Goal: Information Seeking & Learning: Learn about a topic

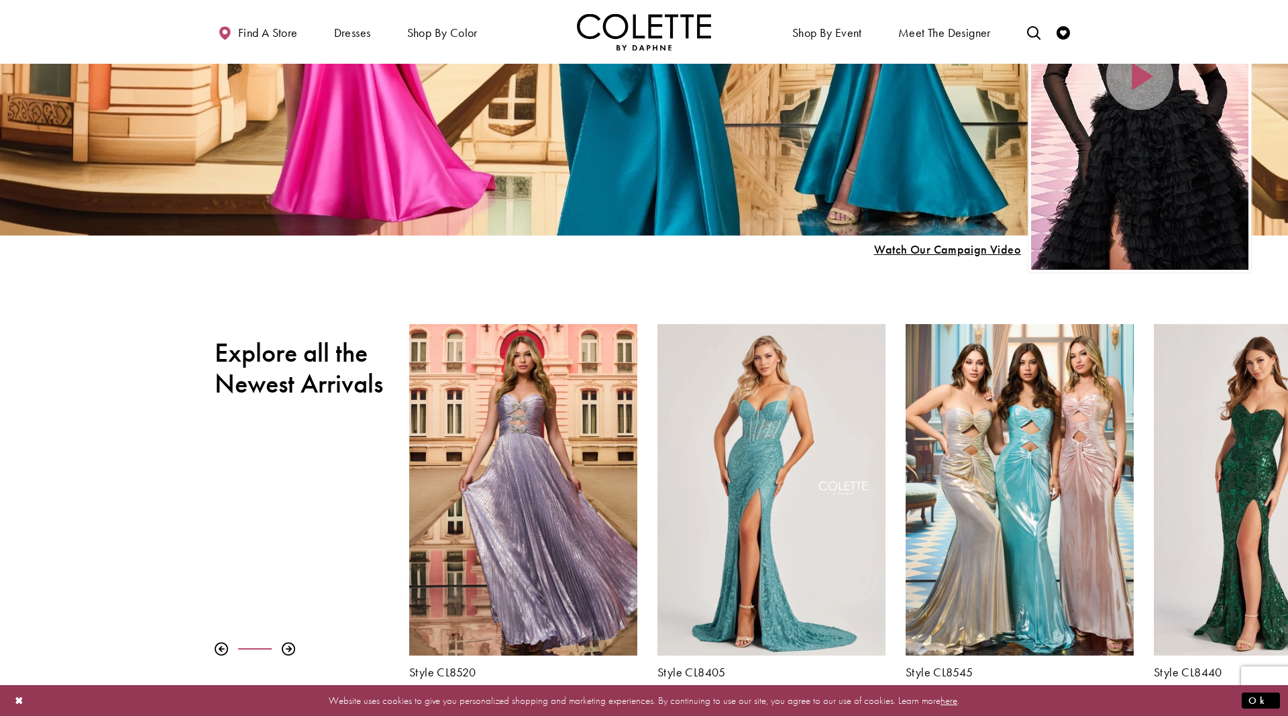
scroll to position [359, 0]
click at [309, 380] on h2 "Explore all the Newest Arrivals" at bounding box center [302, 368] width 174 height 62
click at [315, 363] on h2 "Explore all the Newest Arrivals" at bounding box center [302, 368] width 174 height 62
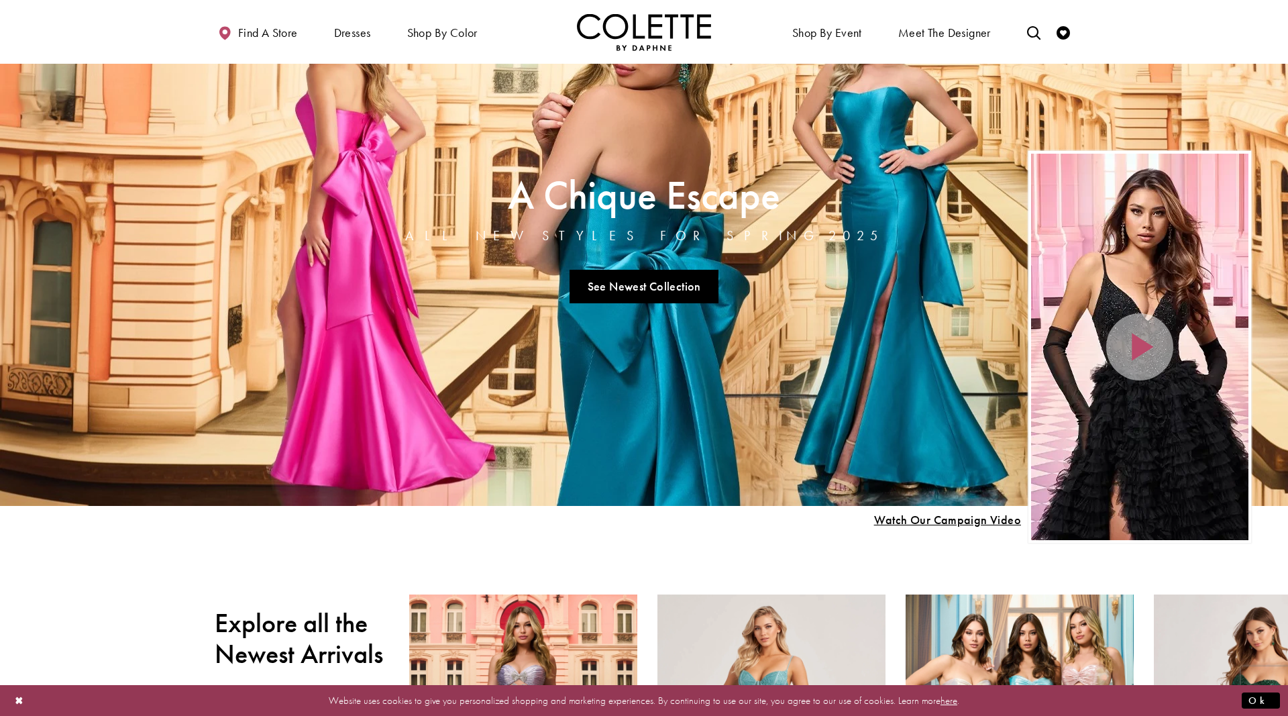
scroll to position [0, 0]
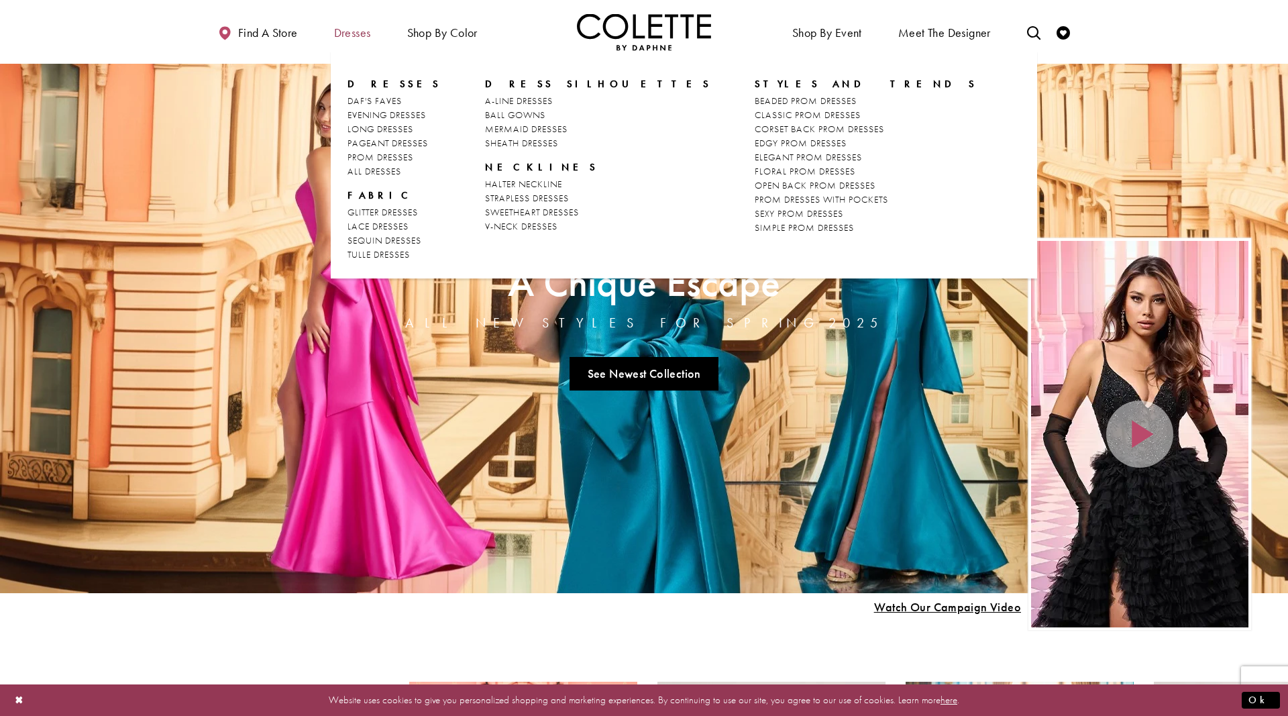
click at [350, 32] on span "Dresses" at bounding box center [352, 32] width 37 height 13
click at [389, 171] on span "ALL DRESSES" at bounding box center [375, 171] width 54 height 12
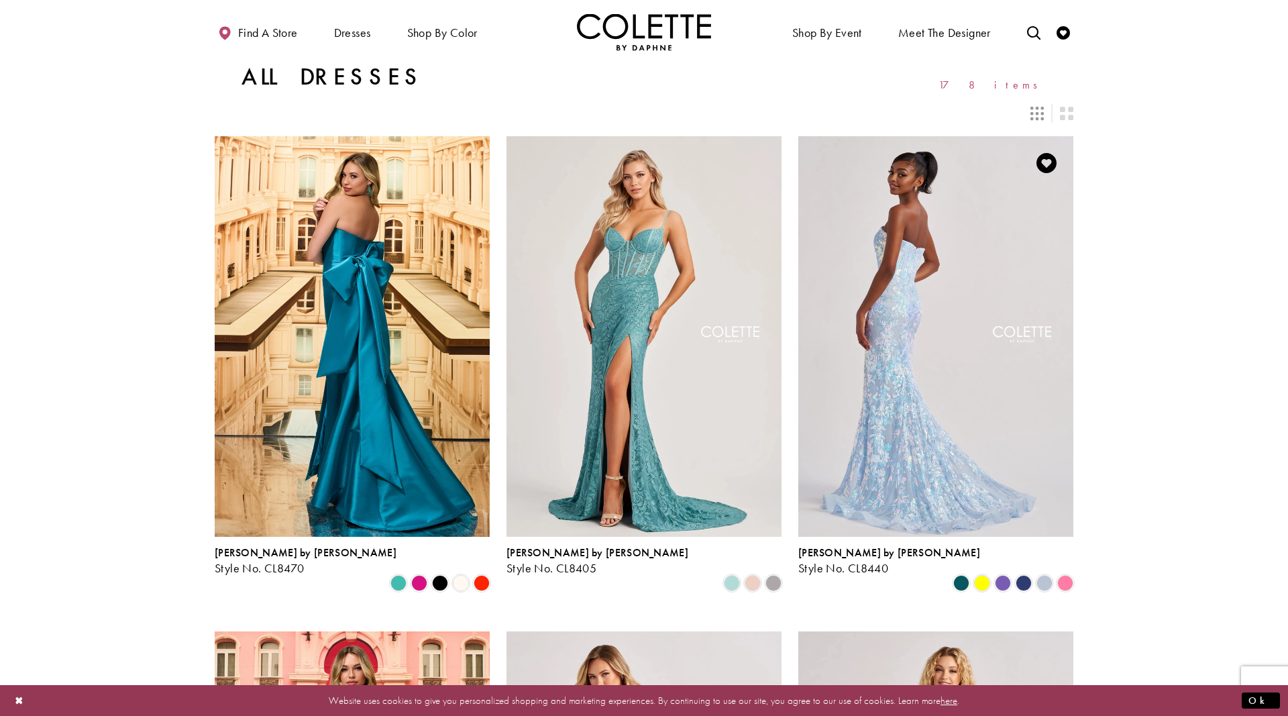
click at [932, 314] on img "Visit Colette by Daphne Style No. CL8440 Page" at bounding box center [935, 336] width 275 height 400
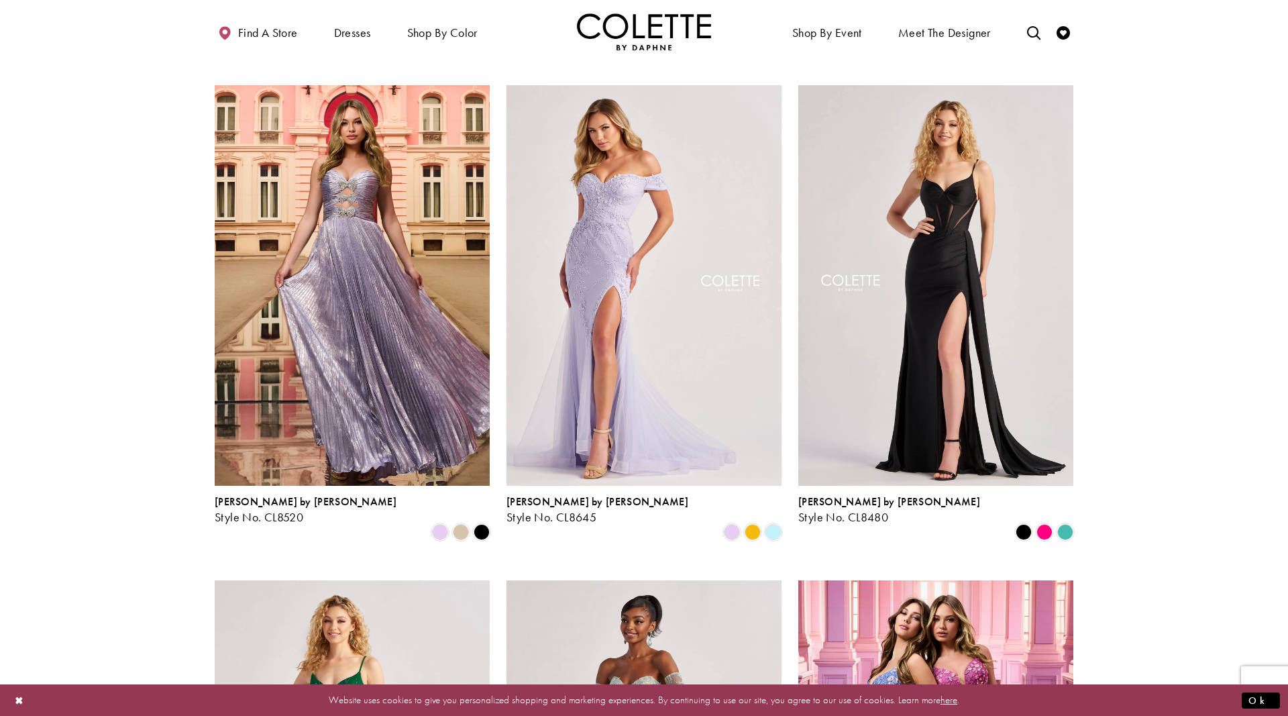
scroll to position [547, 0]
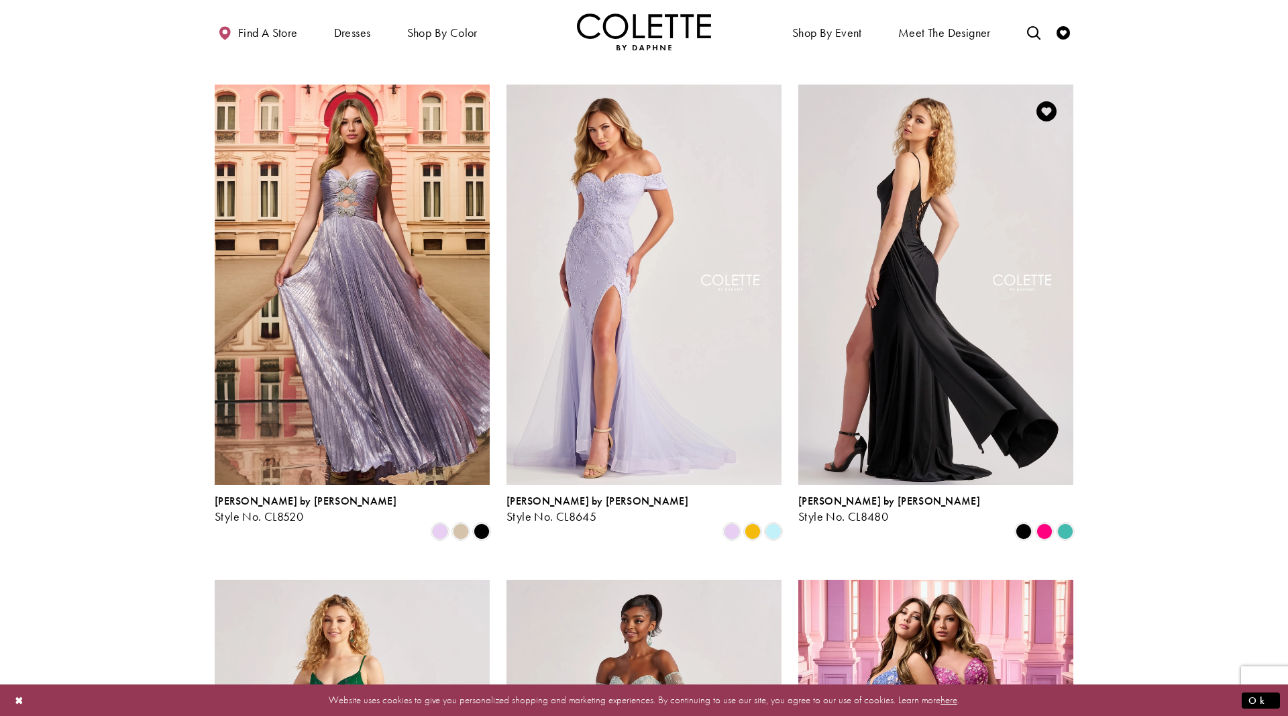
click at [919, 221] on img "Visit Colette by Daphne Style No. CL8480 Page" at bounding box center [935, 285] width 275 height 400
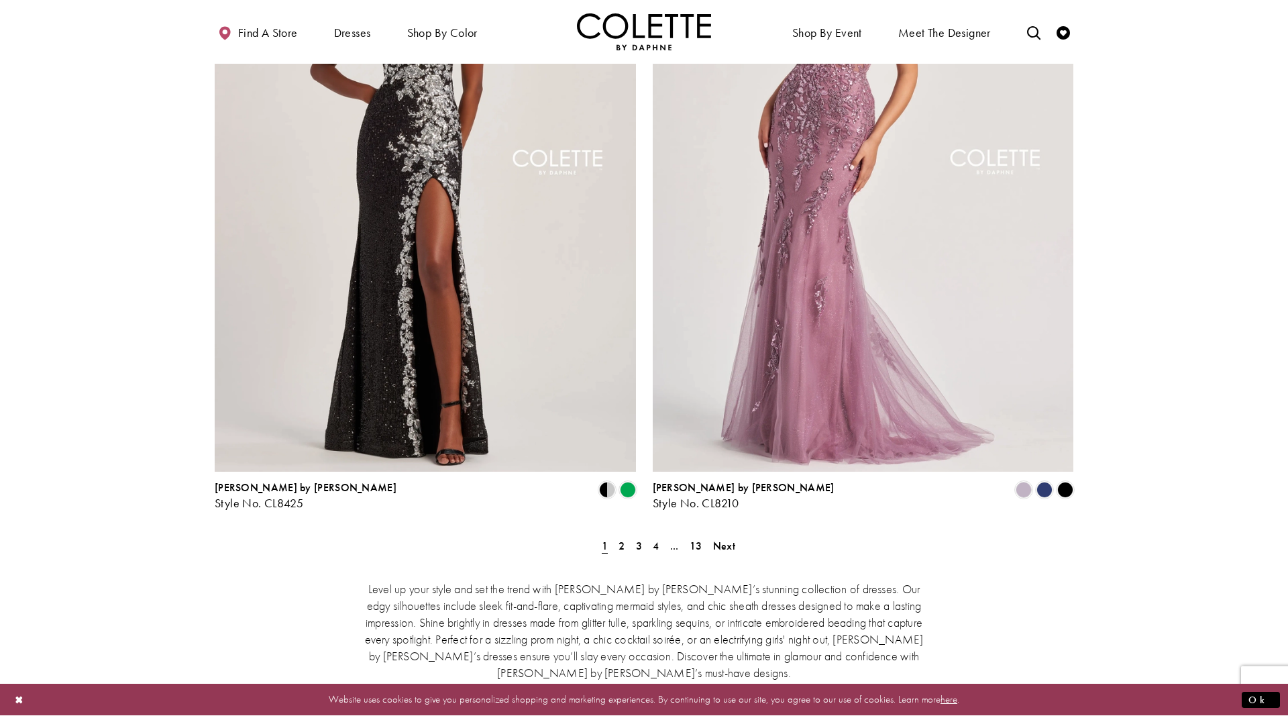
scroll to position [2257, 0]
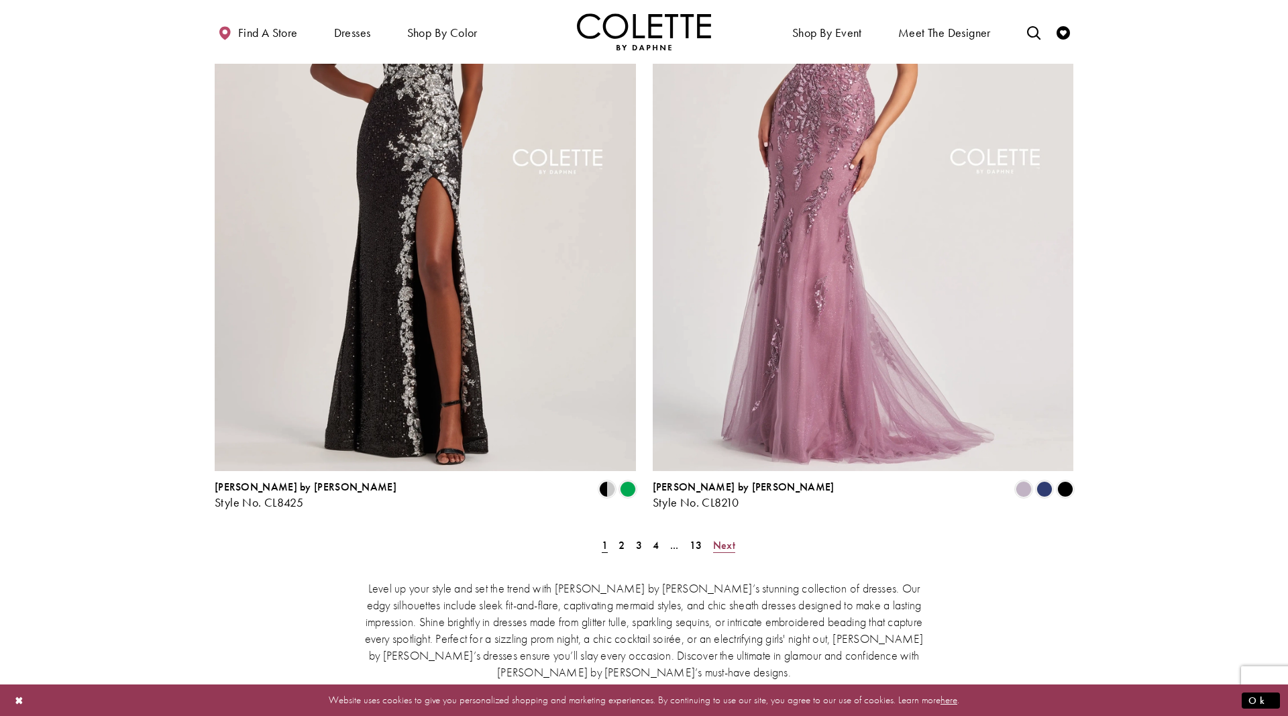
click at [728, 538] on span "Next" at bounding box center [724, 545] width 22 height 14
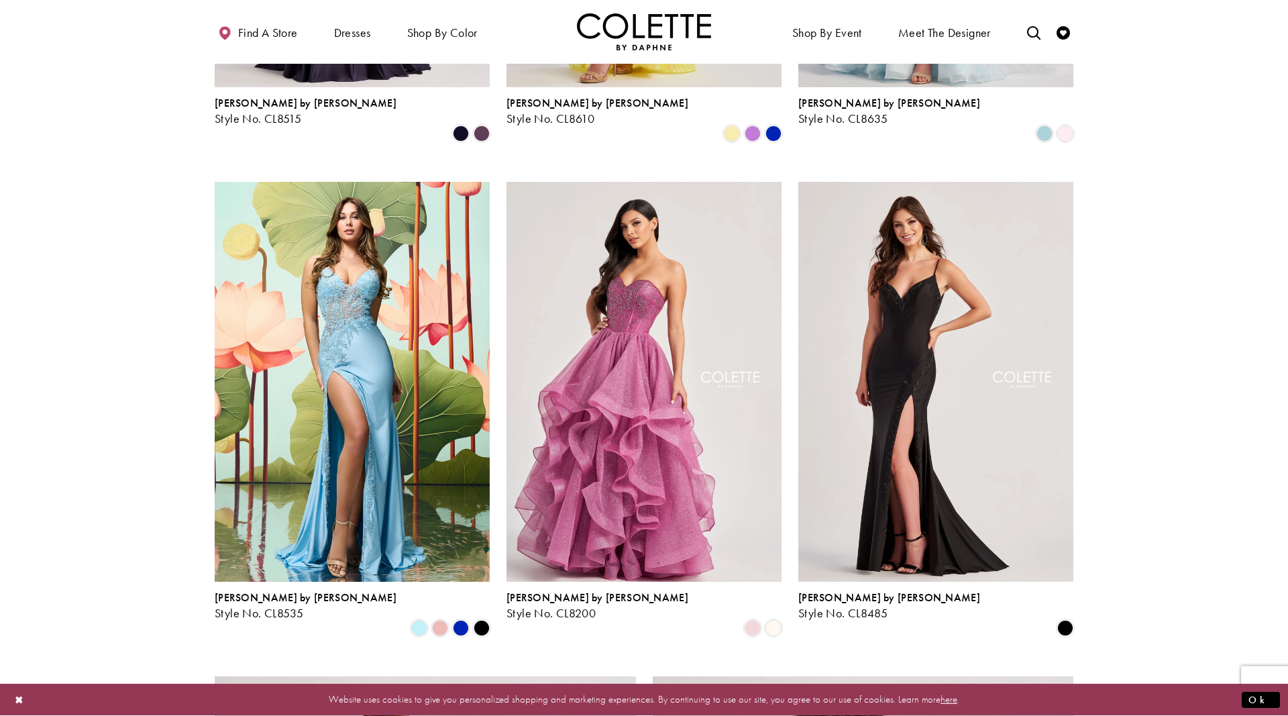
scroll to position [1440, 0]
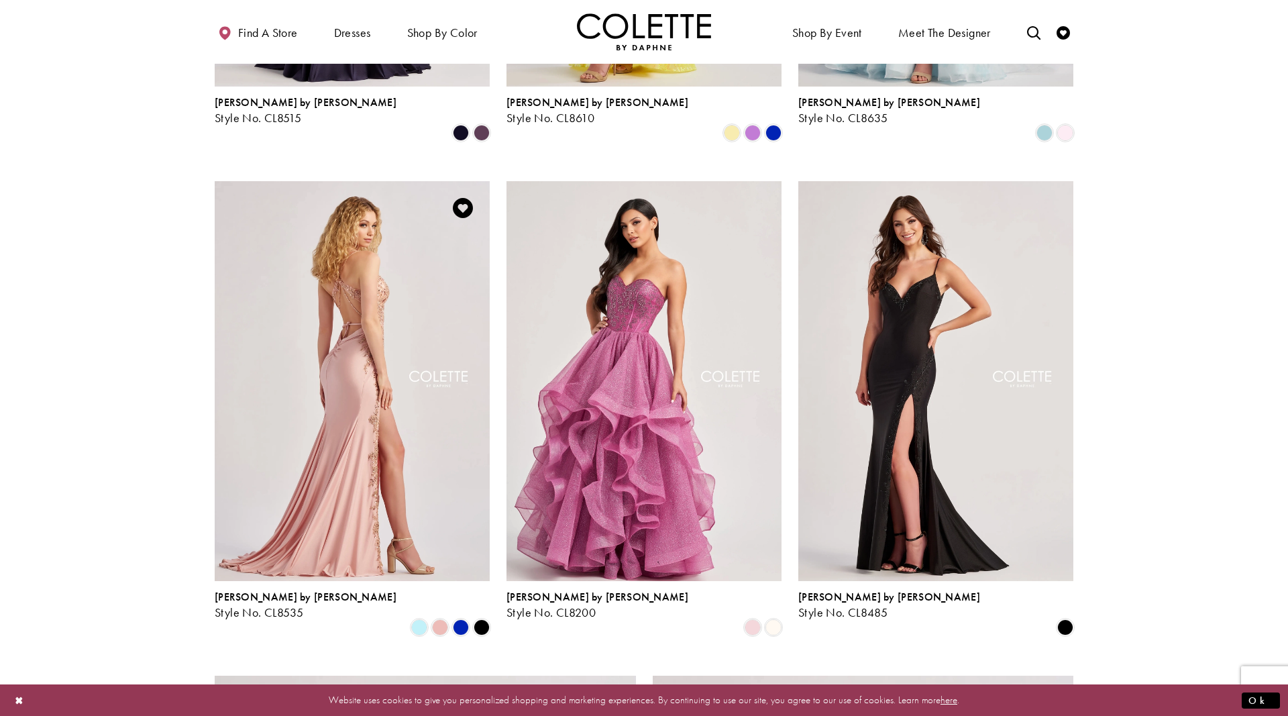
click at [349, 267] on img "Visit Colette by Daphne Style No. CL8535 Page" at bounding box center [352, 381] width 275 height 400
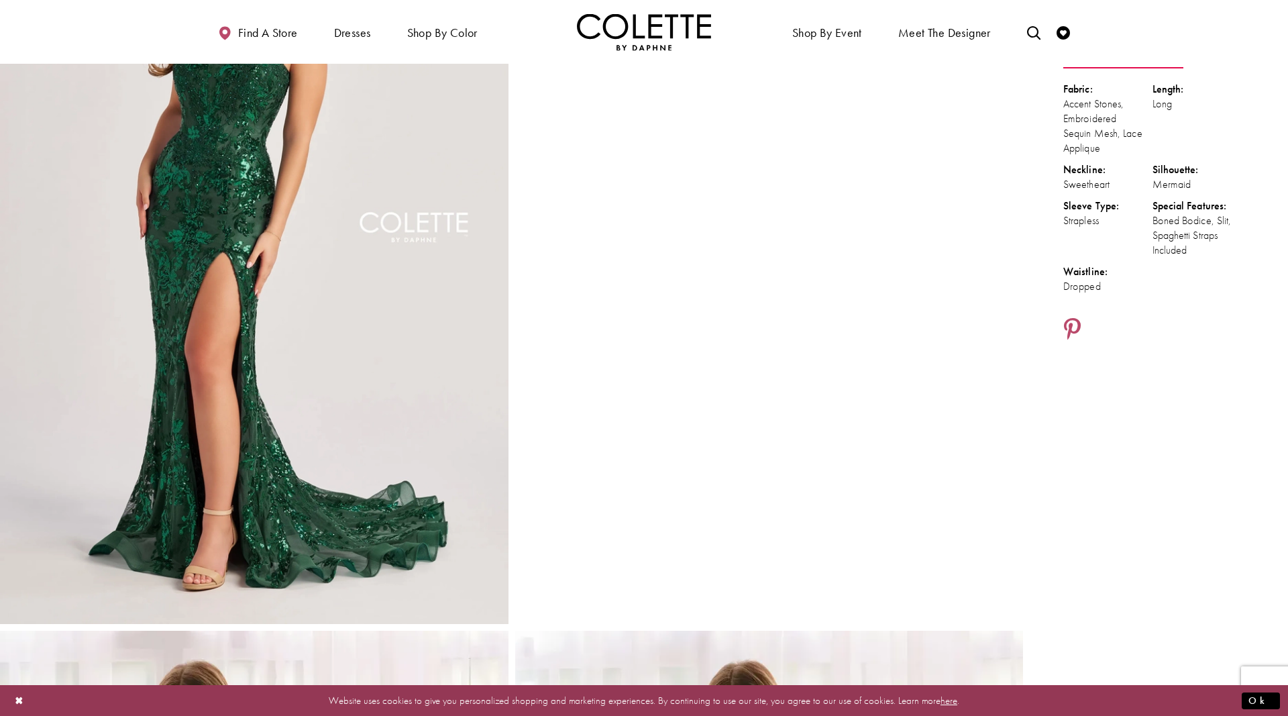
scroll to position [204, 0]
click at [215, 209] on img "Full size Style CL8440 Colette by Daphne #0 default Spruce frontface vertical p…" at bounding box center [254, 241] width 509 height 762
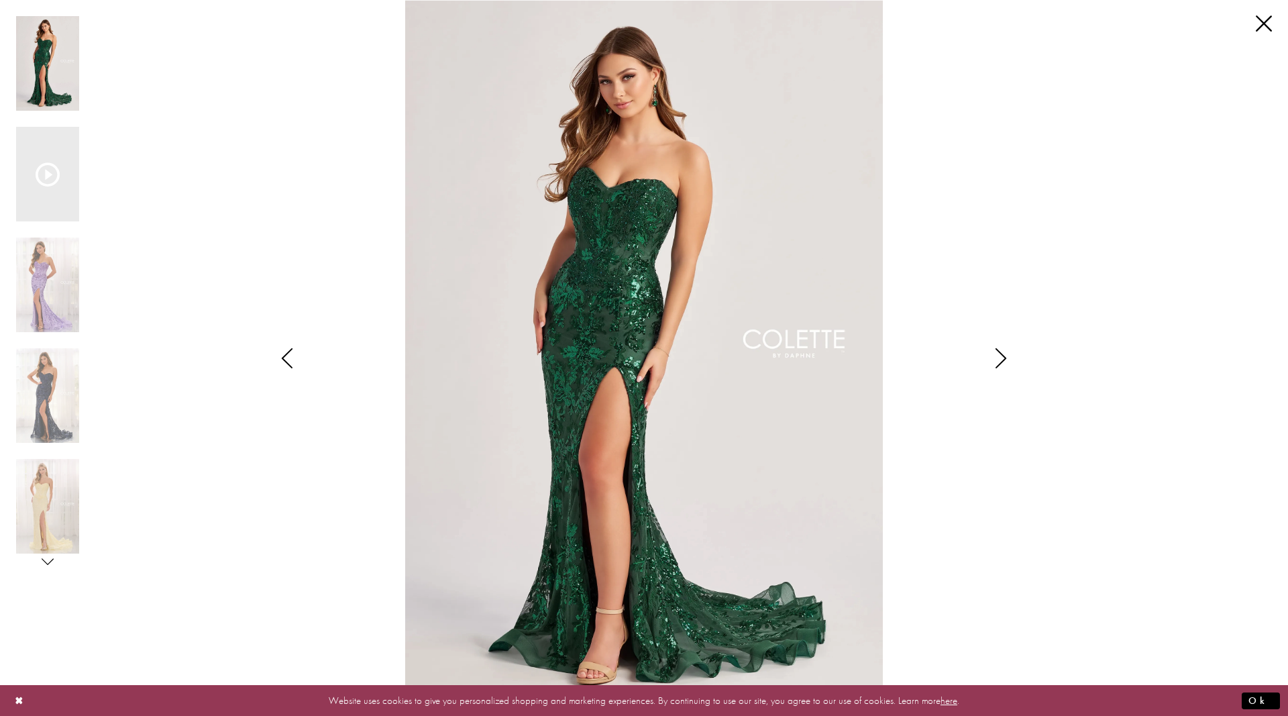
click at [1012, 354] on icon "Style CL8440 Colette by Daphne Views dialog" at bounding box center [1001, 358] width 34 height 20
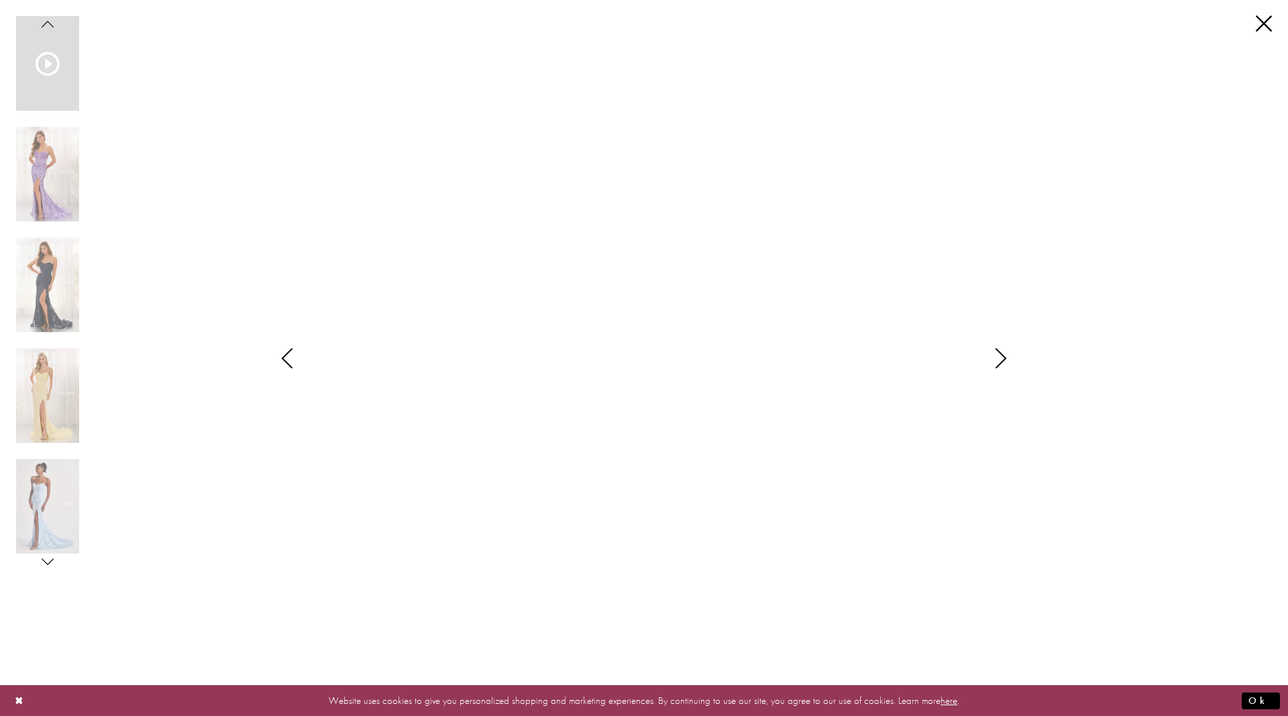
click at [1012, 354] on icon "Style CL8440 Colette by Daphne Views dialog" at bounding box center [1001, 358] width 34 height 20
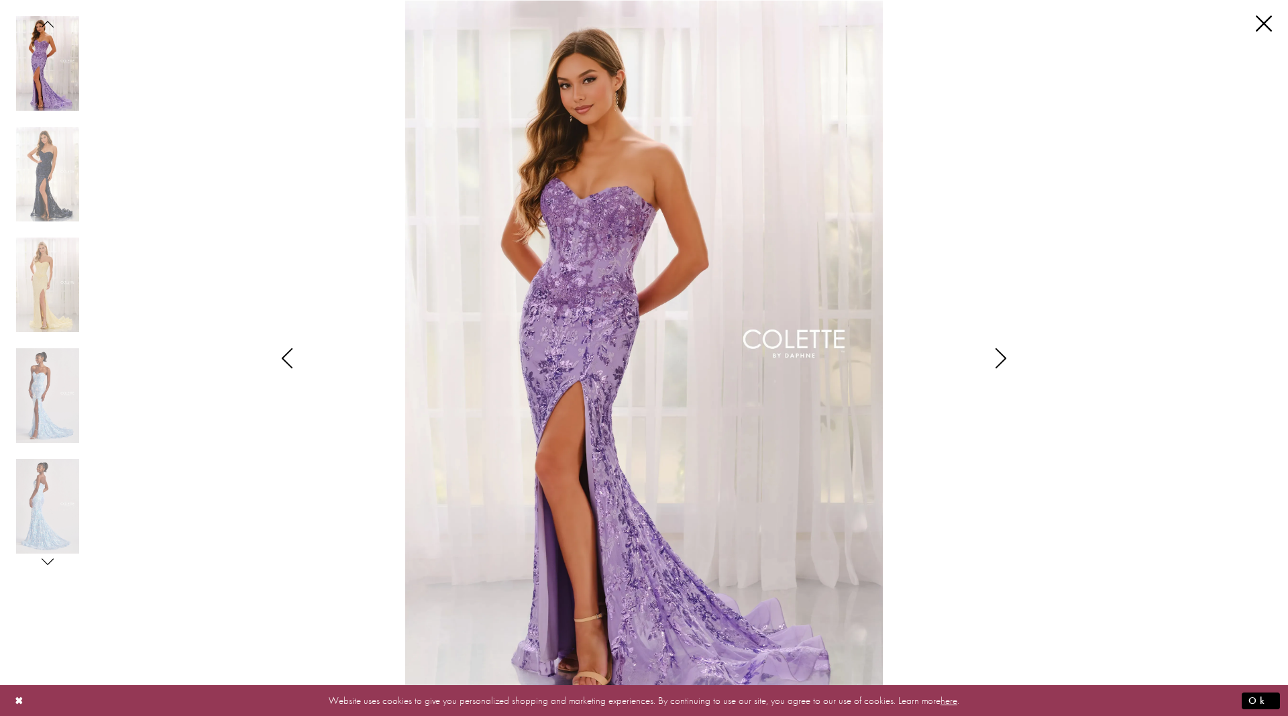
click at [1004, 355] on icon "Style CL8440 Colette by Daphne Views dialog" at bounding box center [1001, 358] width 34 height 20
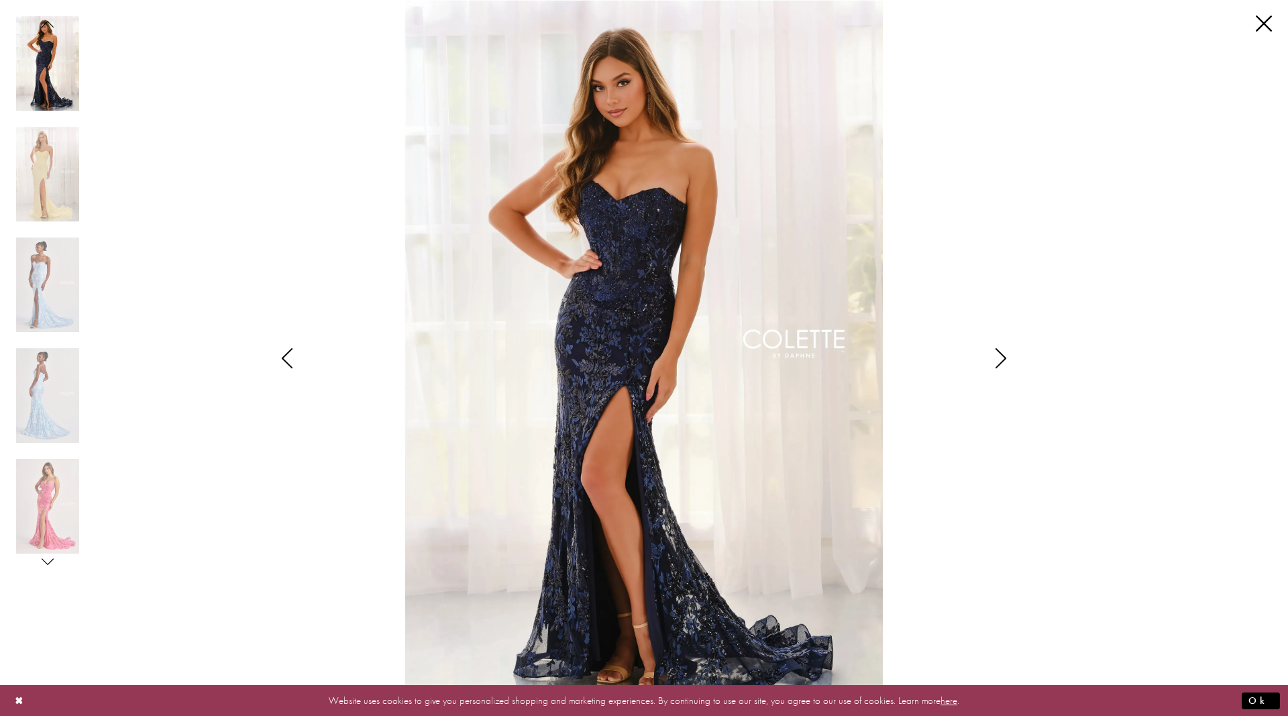
click at [1003, 350] on icon "Style CL8440 Colette by Daphne Views dialog" at bounding box center [1001, 358] width 34 height 20
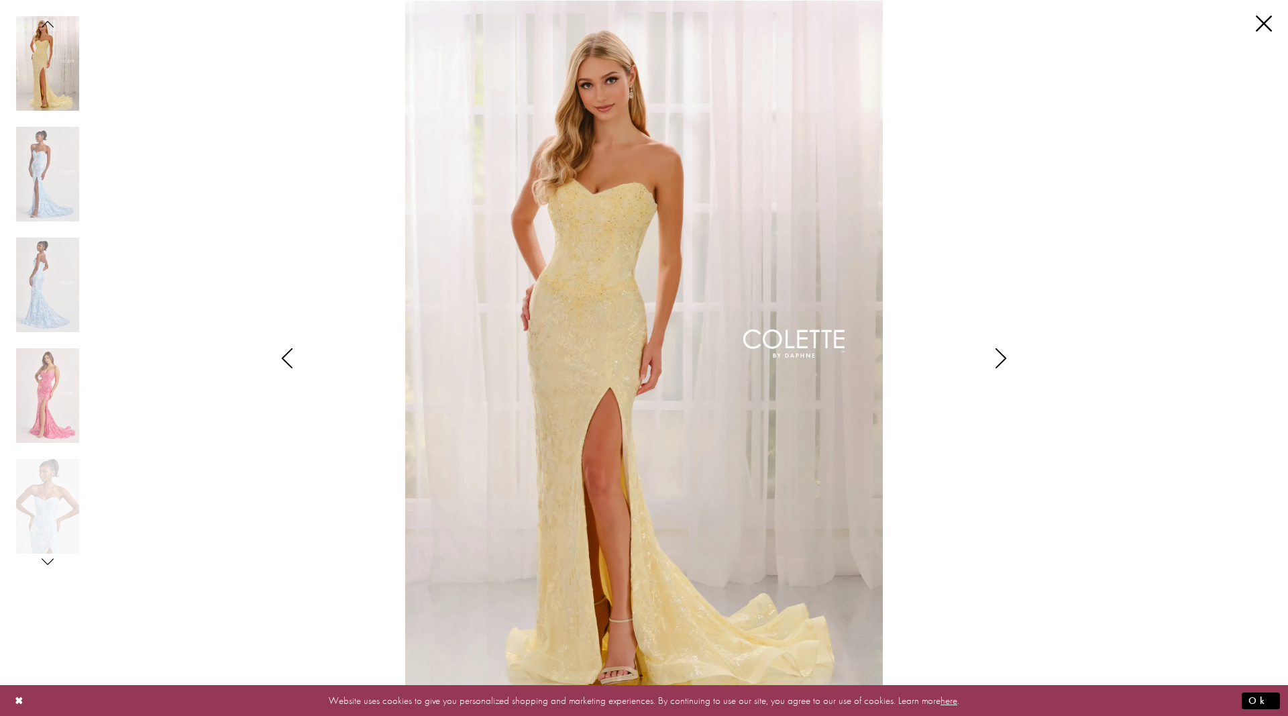
click at [1003, 351] on icon "Style CL8440 Colette by Daphne Views dialog" at bounding box center [1001, 358] width 34 height 20
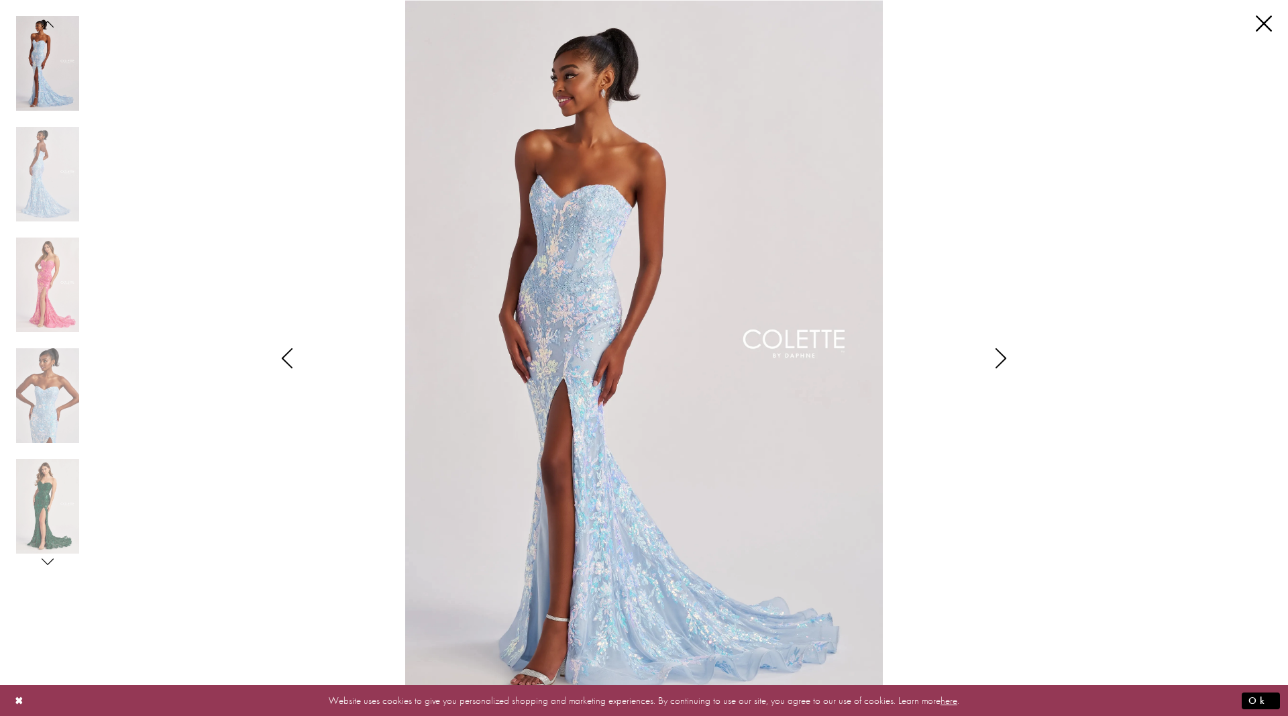
click at [1003, 350] on icon "Style CL8440 Colette by Daphne Views dialog" at bounding box center [1001, 358] width 34 height 20
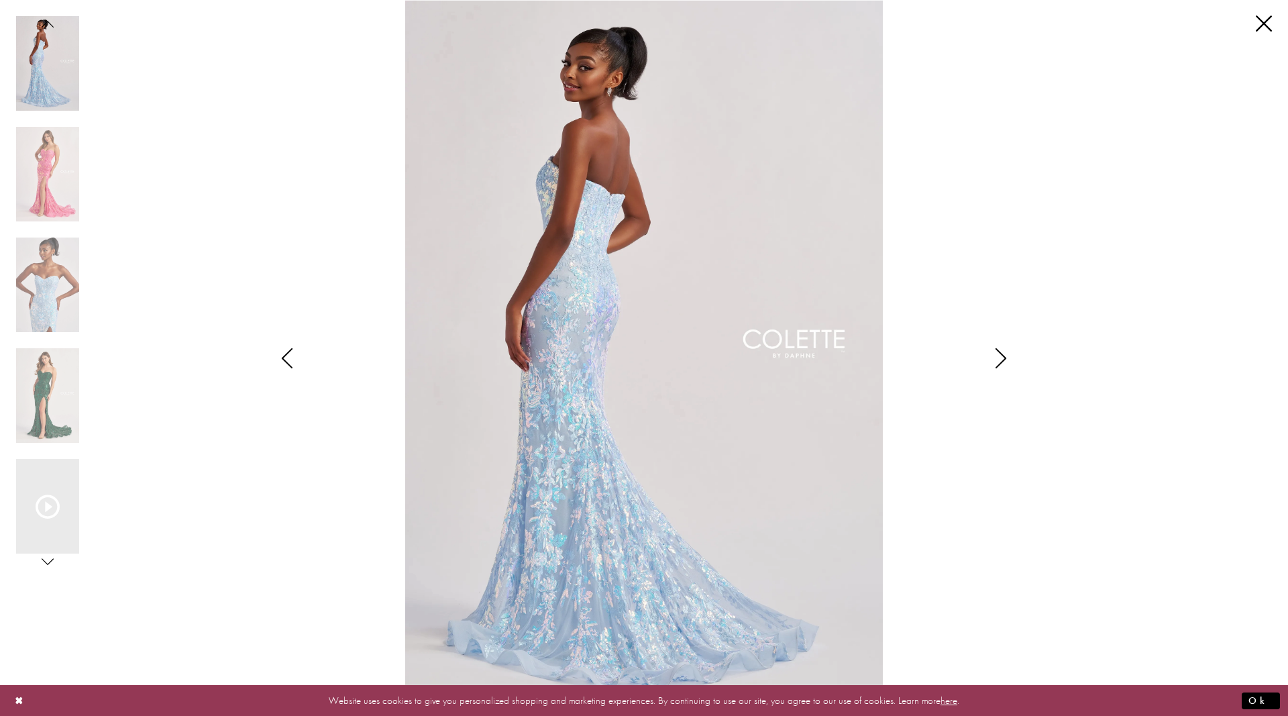
click at [996, 354] on icon "Style CL8440 Colette by Daphne Views dialog" at bounding box center [1001, 358] width 34 height 20
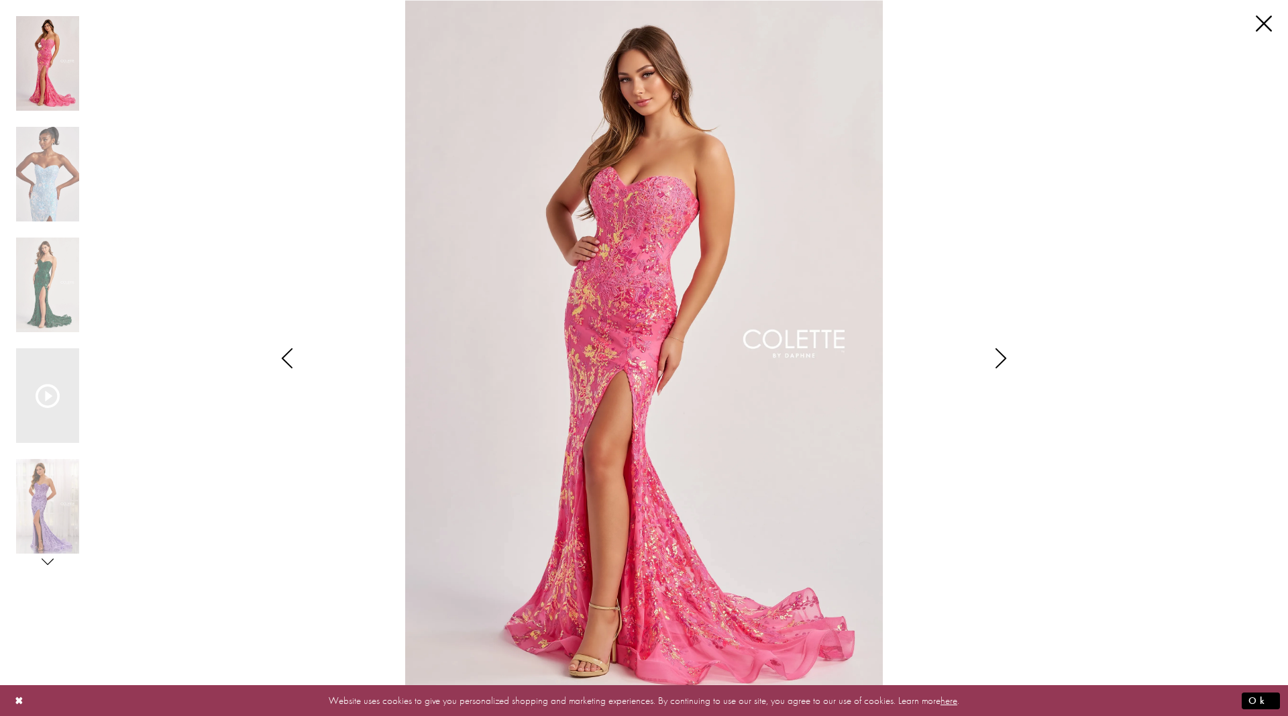
click at [999, 351] on icon "Style CL8440 Colette by Daphne Views dialog" at bounding box center [1001, 358] width 34 height 20
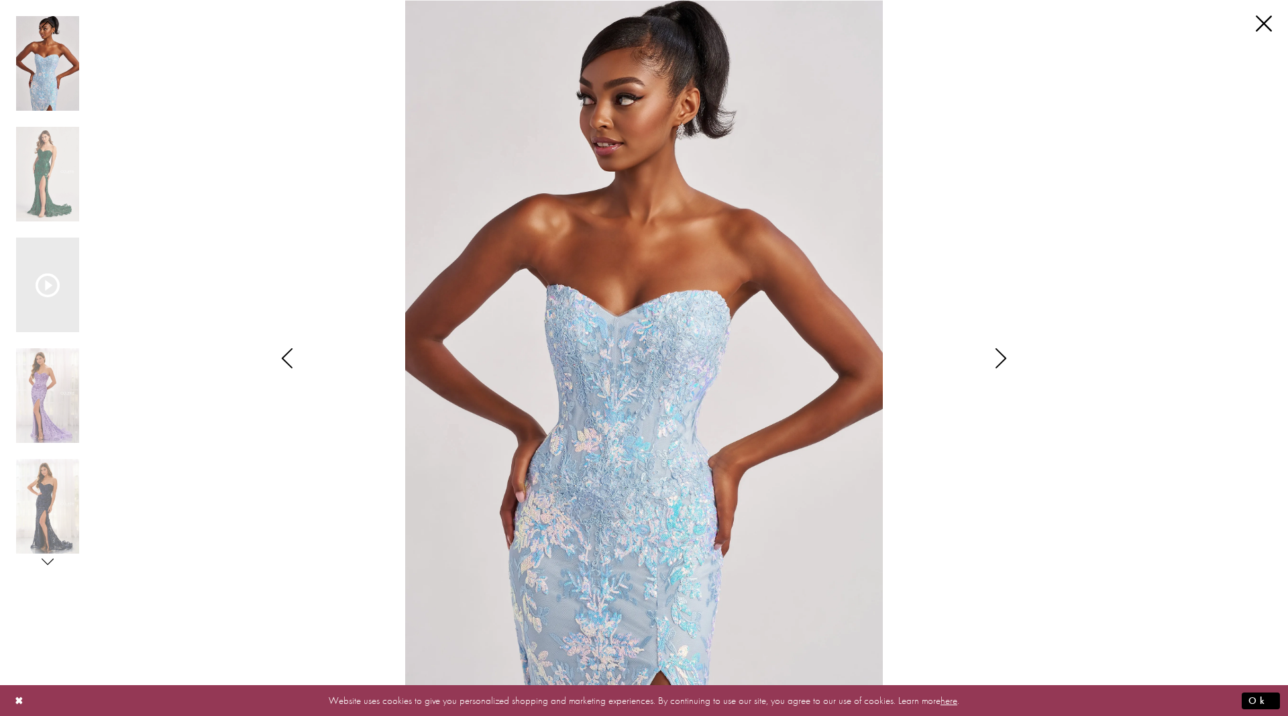
click at [997, 354] on icon "Style CL8440 Colette by Daphne Views dialog" at bounding box center [1001, 358] width 34 height 20
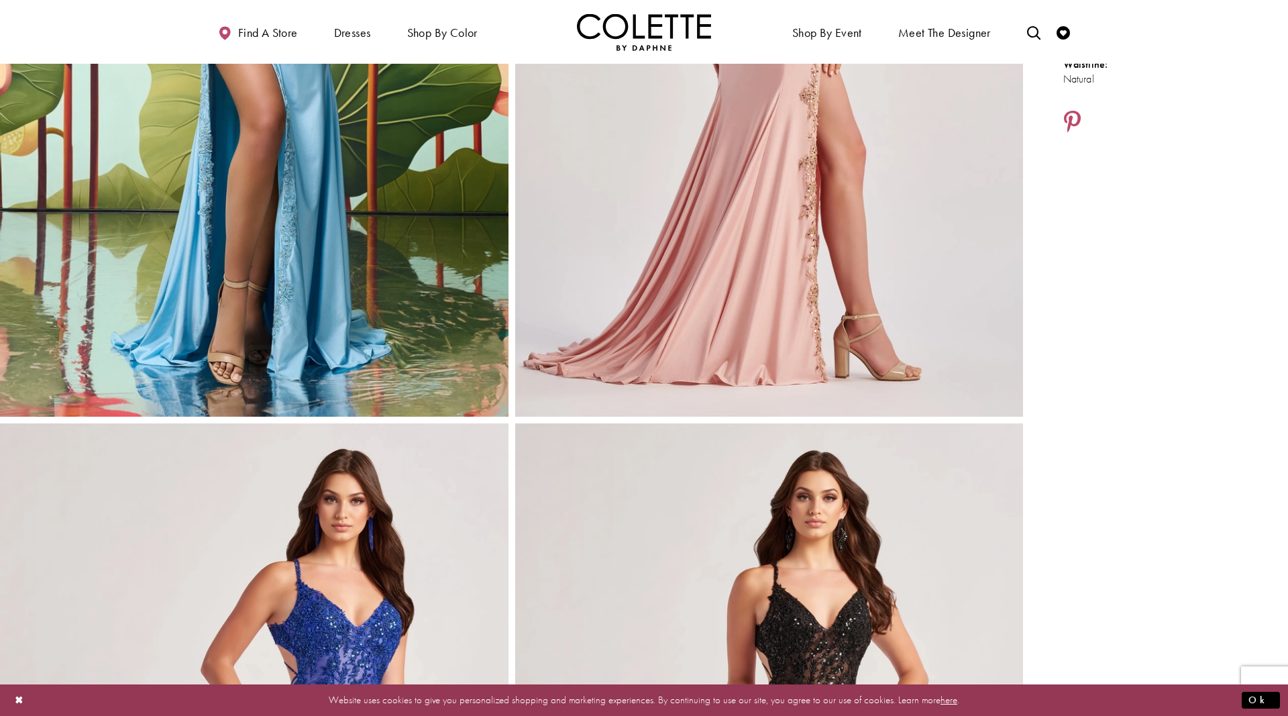
scroll to position [411, 0]
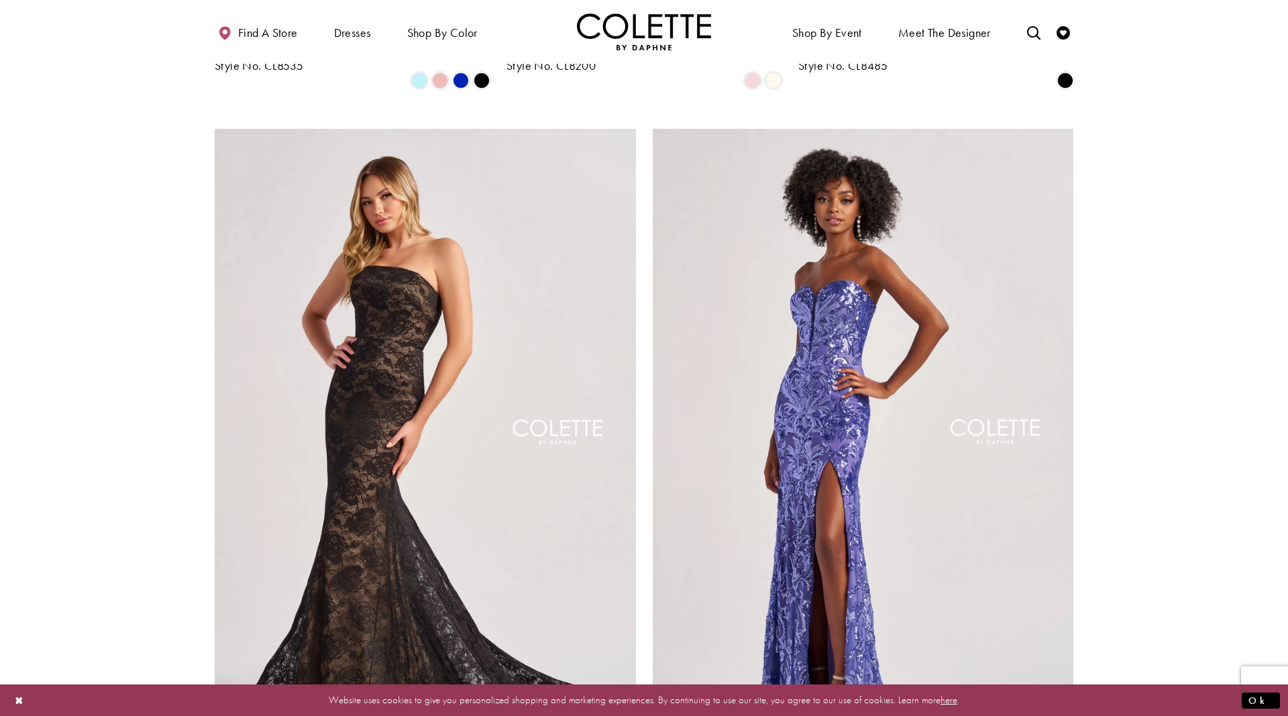
scroll to position [1987, 0]
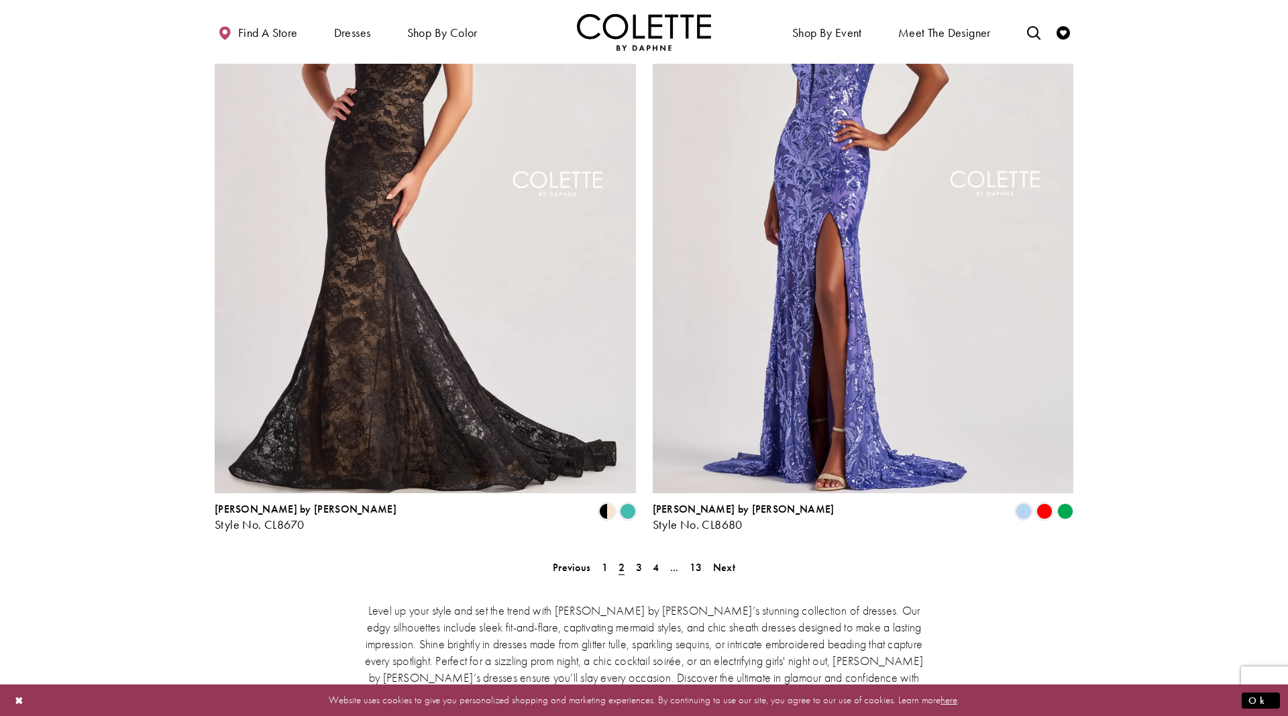
scroll to position [2257, 0]
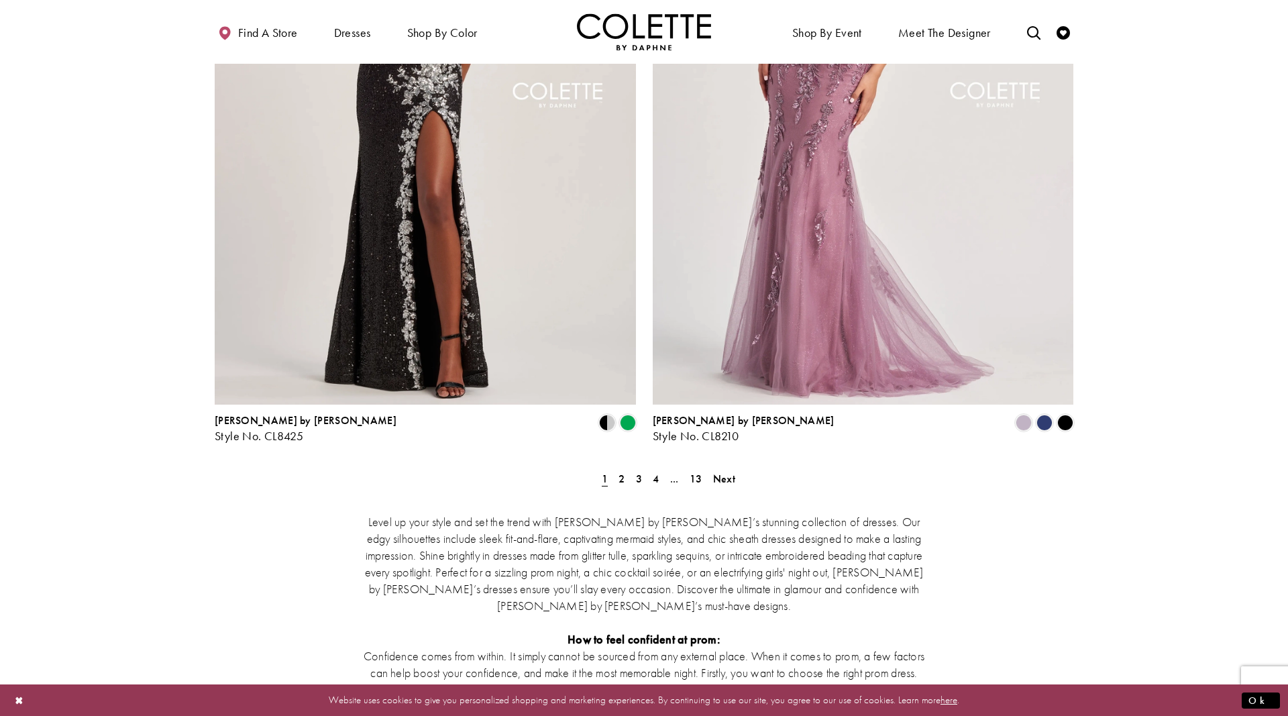
scroll to position [2325, 0]
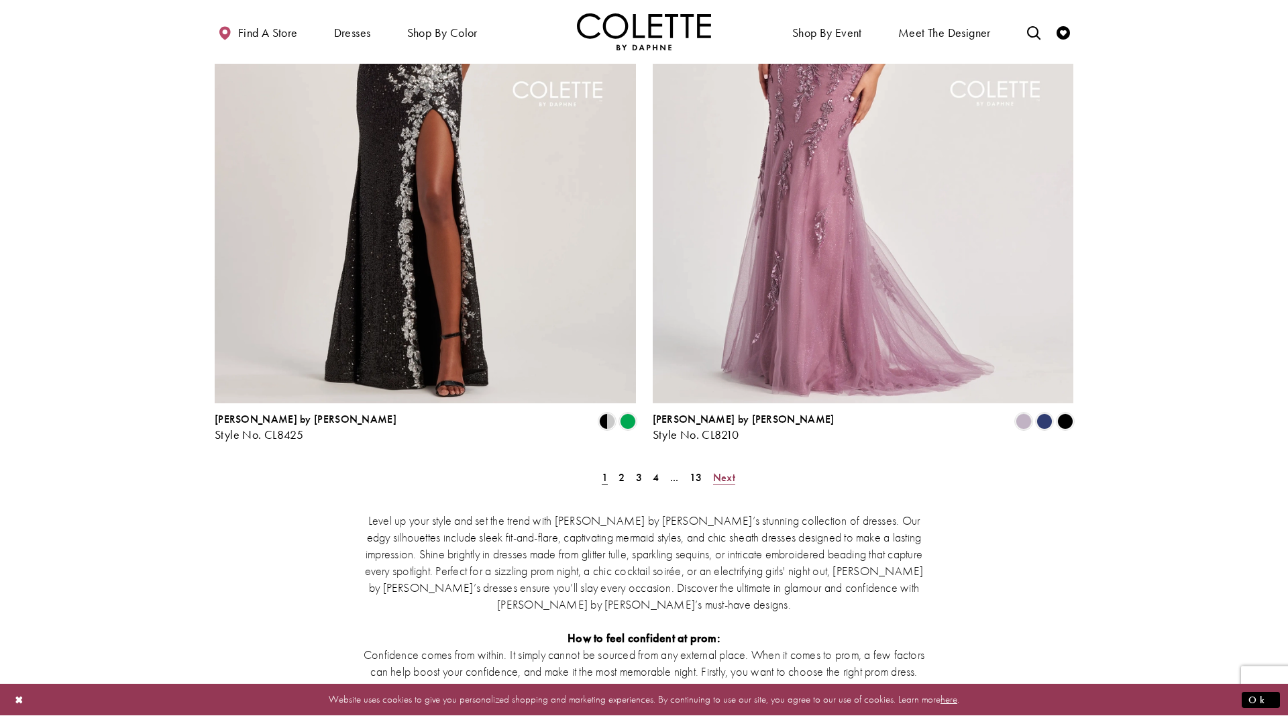
click at [725, 470] on span "Next" at bounding box center [724, 477] width 22 height 14
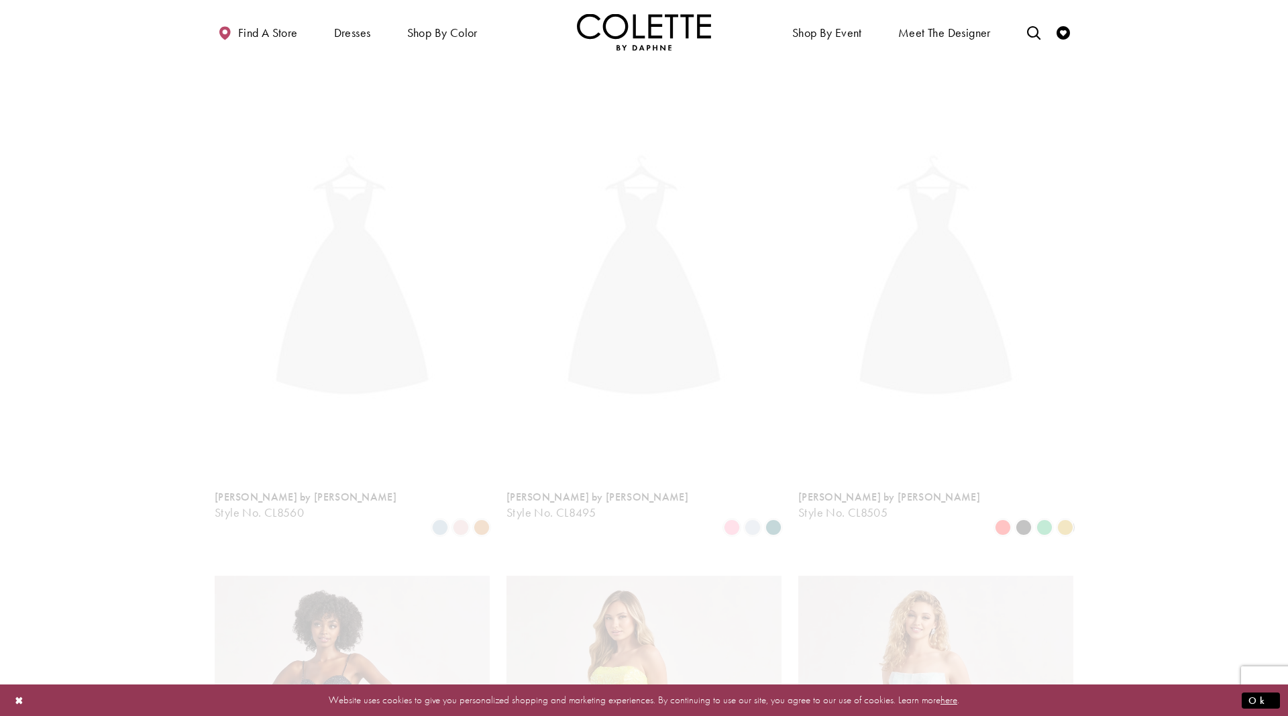
scroll to position [72, 0]
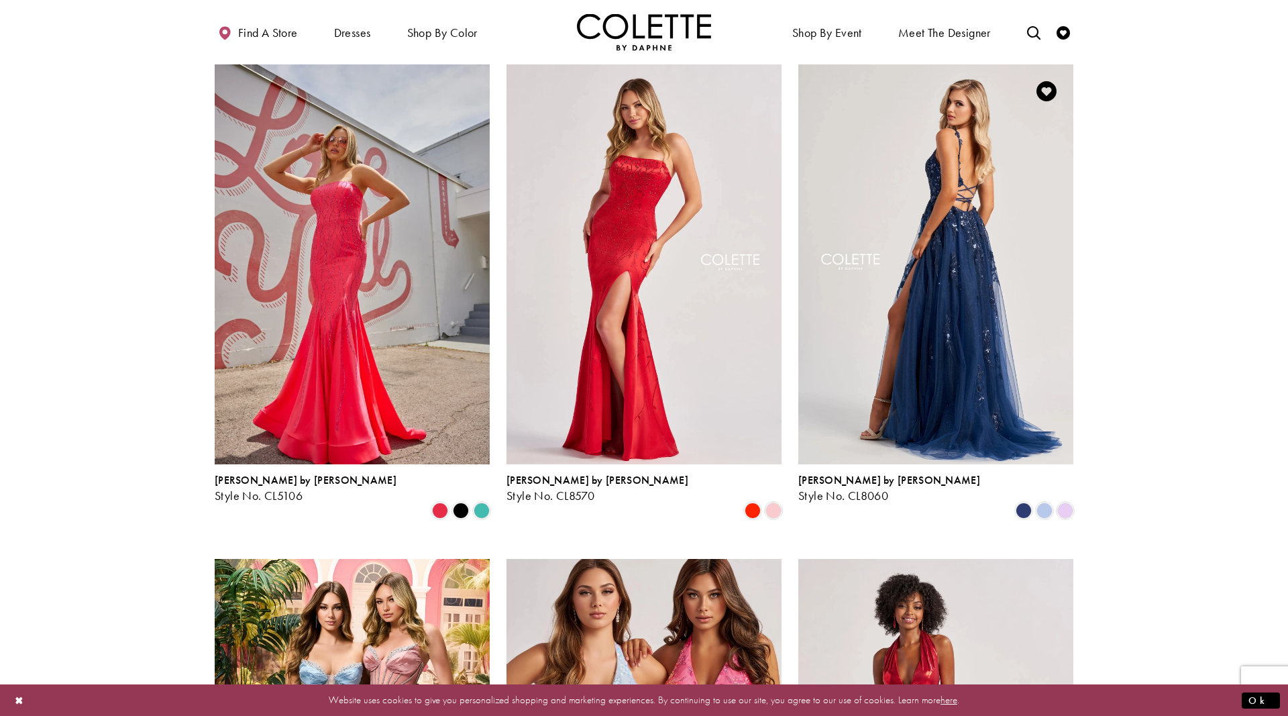
click at [953, 214] on img "Visit Colette by Daphne Style No. CL8060 Page" at bounding box center [935, 264] width 275 height 400
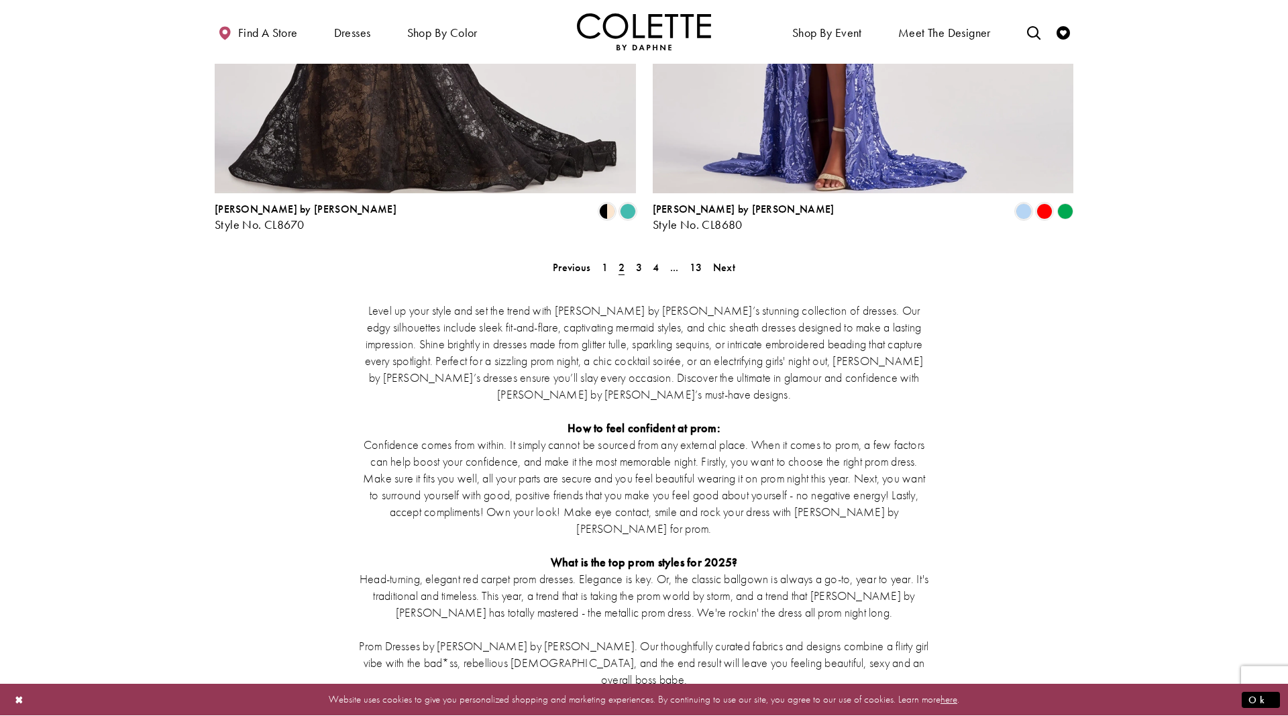
scroll to position [2535, 0]
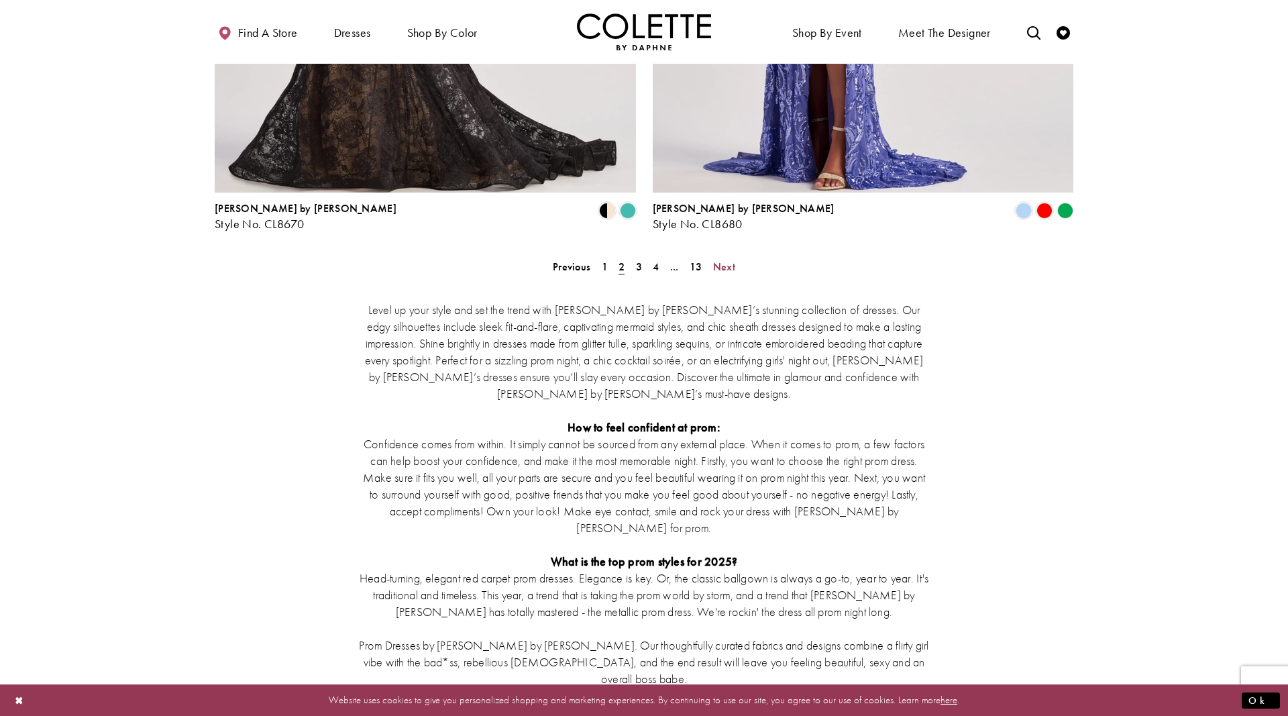
drag, startPoint x: 725, startPoint y: 206, endPoint x: 900, endPoint y: 242, distance: 178.8
click at [725, 260] on span "Next" at bounding box center [724, 267] width 22 height 14
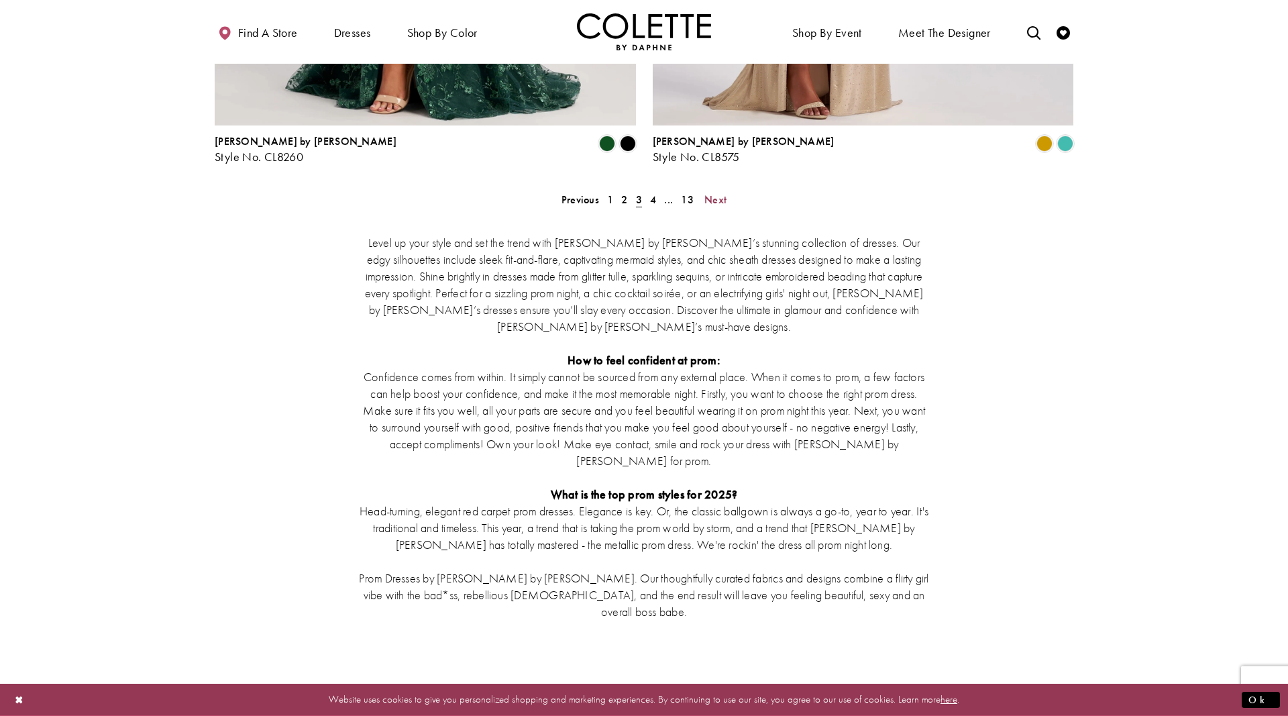
scroll to position [2603, 0]
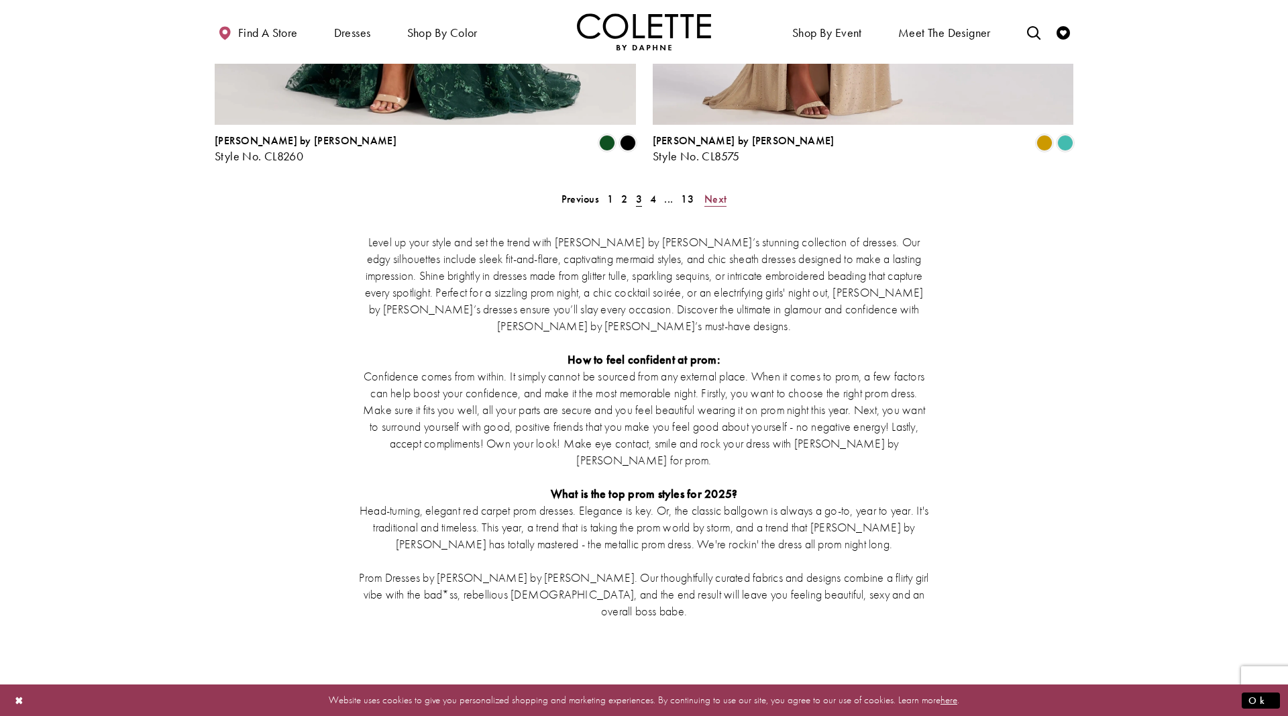
drag, startPoint x: 717, startPoint y: 136, endPoint x: 727, endPoint y: 138, distance: 9.5
click at [717, 192] on span "Next" at bounding box center [715, 199] width 22 height 14
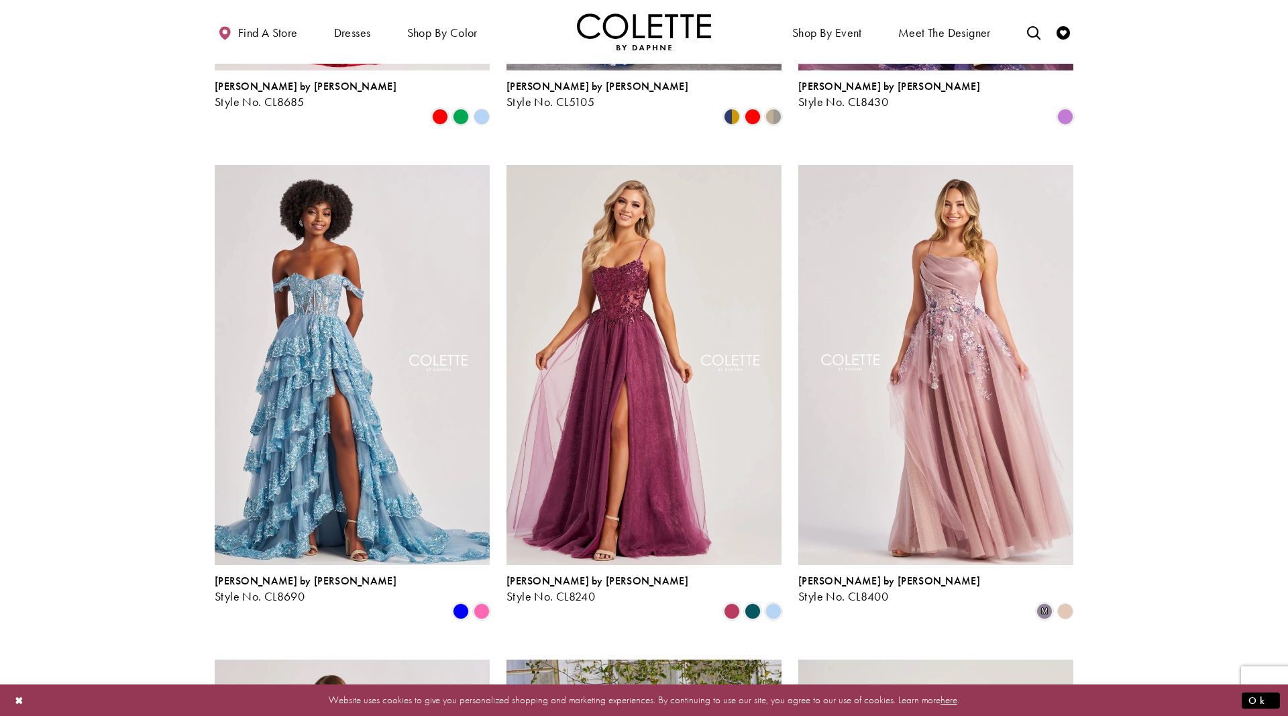
scroll to position [962, 0]
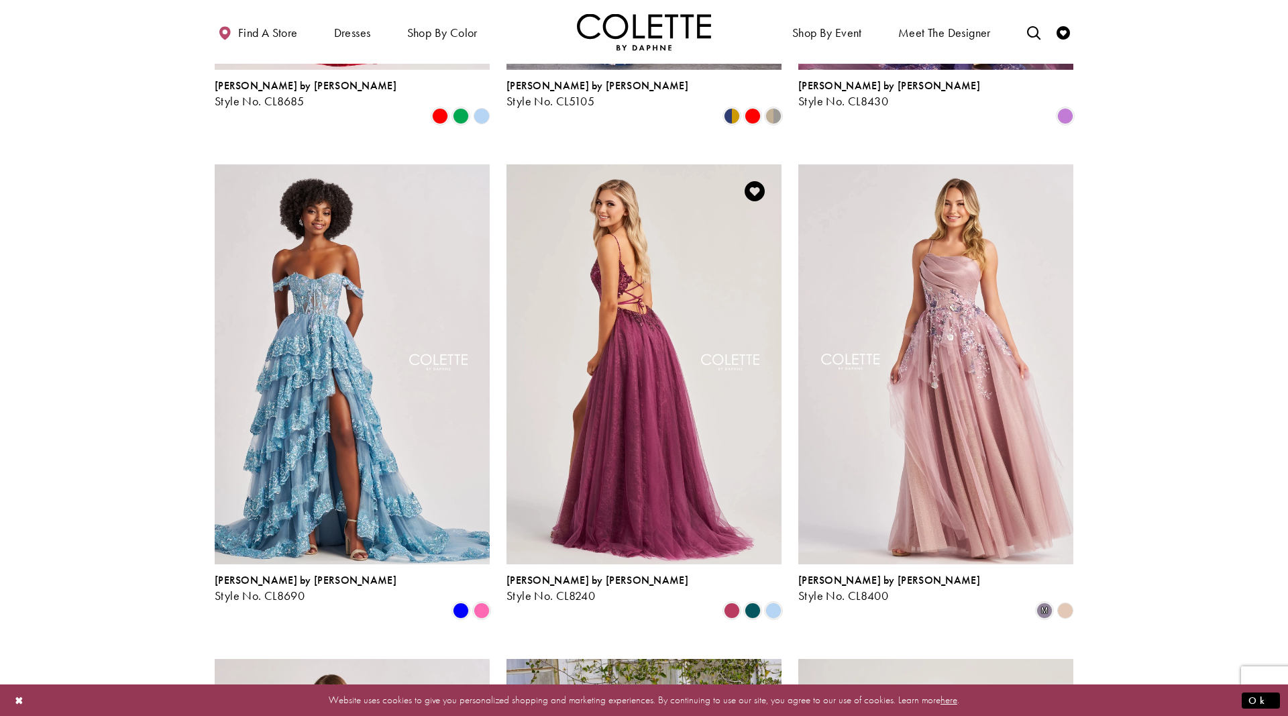
click at [655, 256] on img "Visit Colette by Daphne Style No. CL8240 Page" at bounding box center [644, 364] width 275 height 400
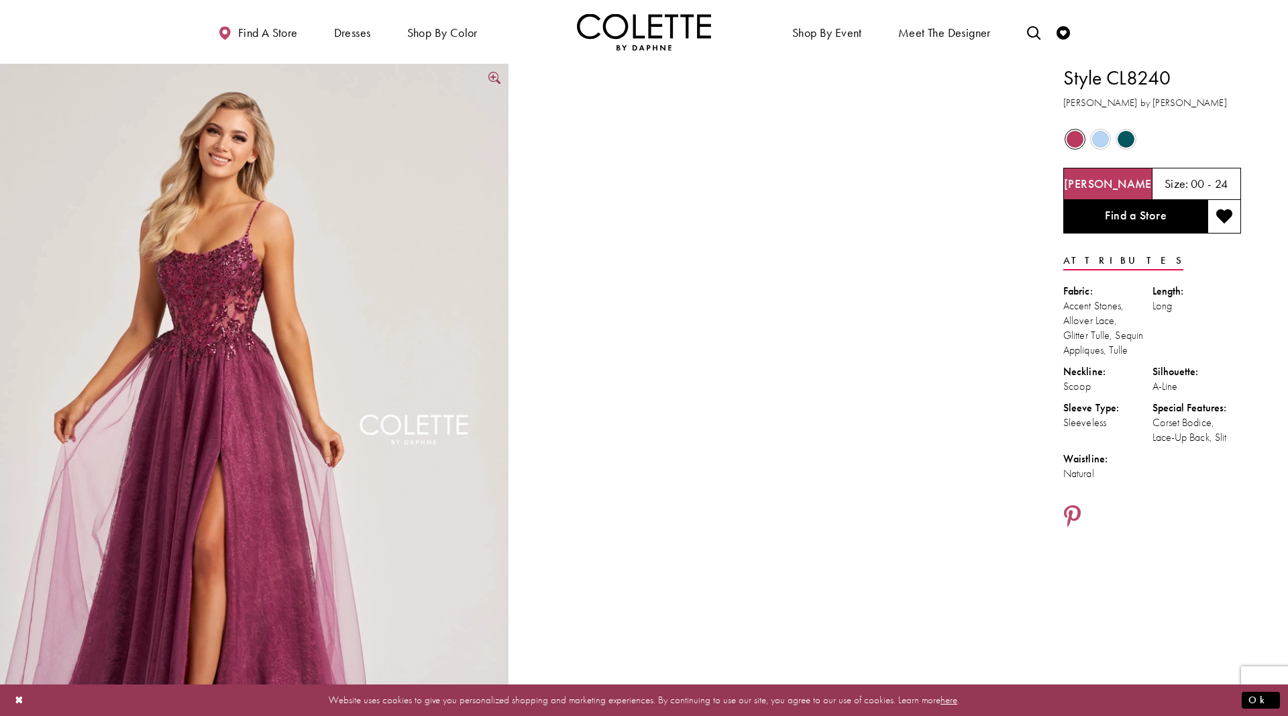
click at [221, 295] on img "Full size Style CL8240 Colette by Daphne #0 default Berry frontface vertical pi…" at bounding box center [254, 445] width 509 height 762
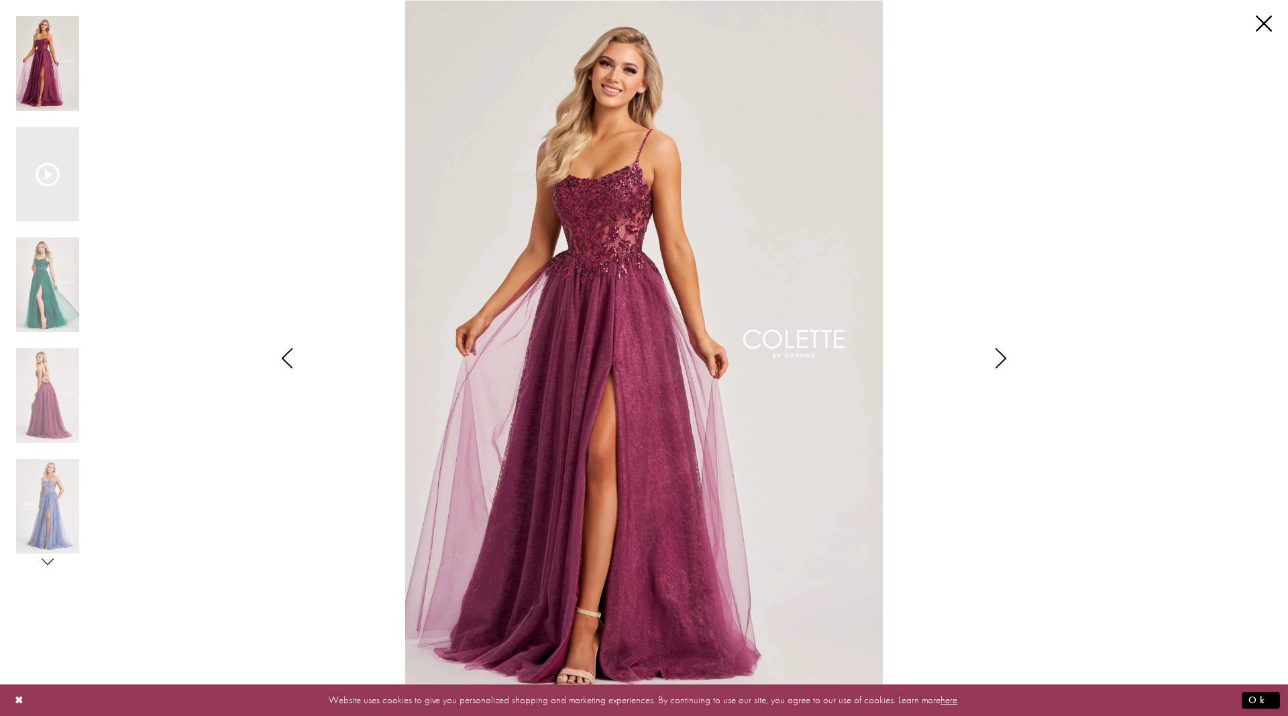
click at [673, 229] on img "Scroll List" at bounding box center [644, 358] width 681 height 716
click at [1006, 350] on icon "Style CL8240 Colette by Daphne Views dialog" at bounding box center [1001, 358] width 34 height 20
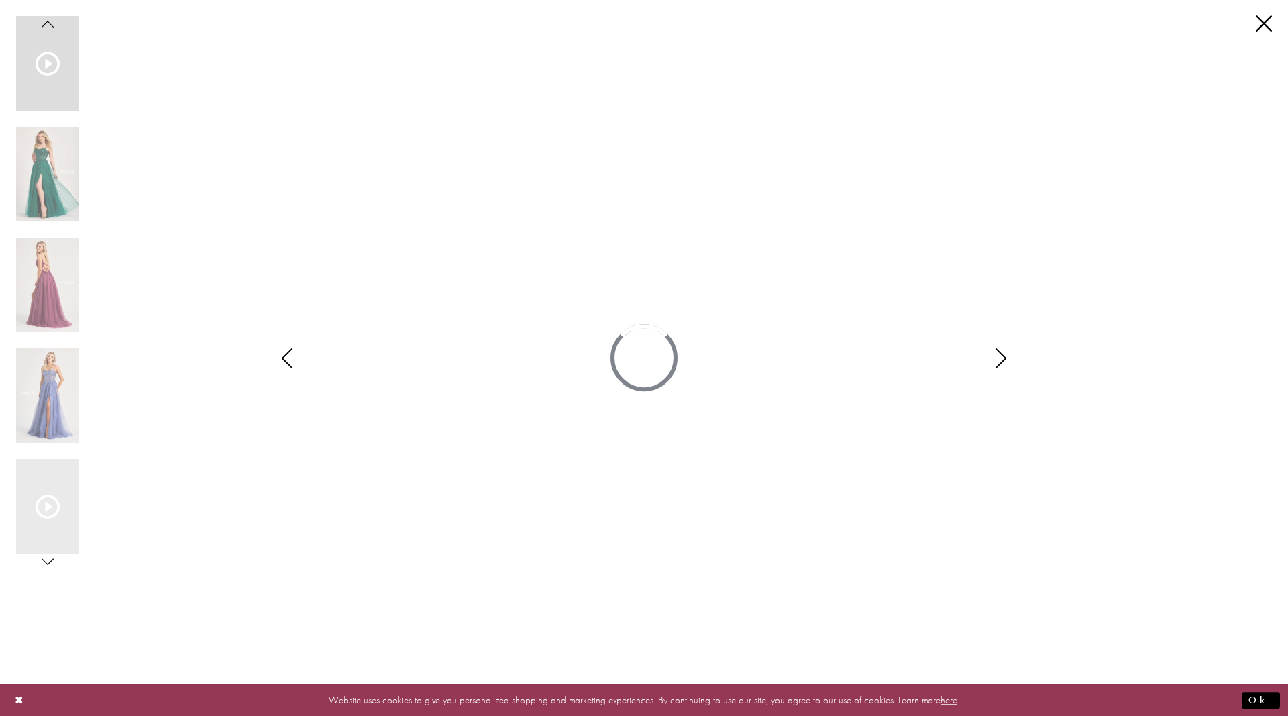
click at [1006, 350] on icon "Style CL8240 Colette by Daphne Views dialog" at bounding box center [1001, 358] width 34 height 20
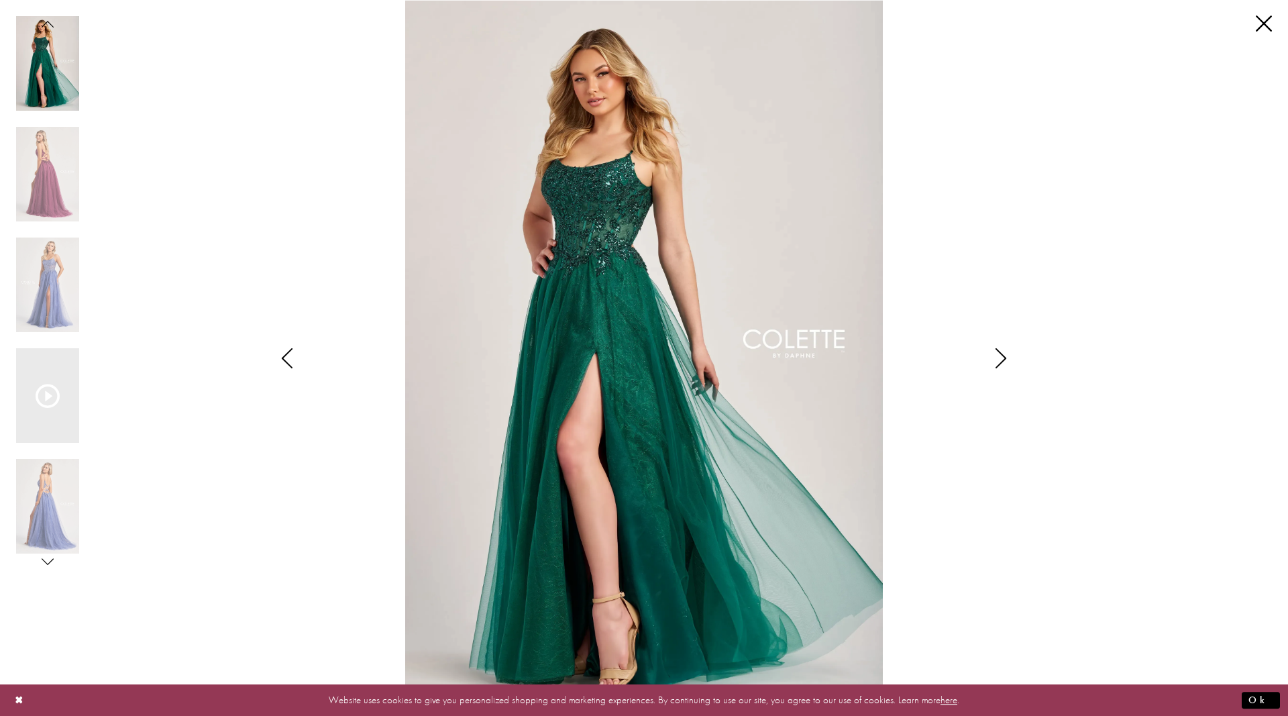
click at [1003, 352] on icon "Style CL8240 Colette by Daphne Views dialog" at bounding box center [1001, 358] width 34 height 20
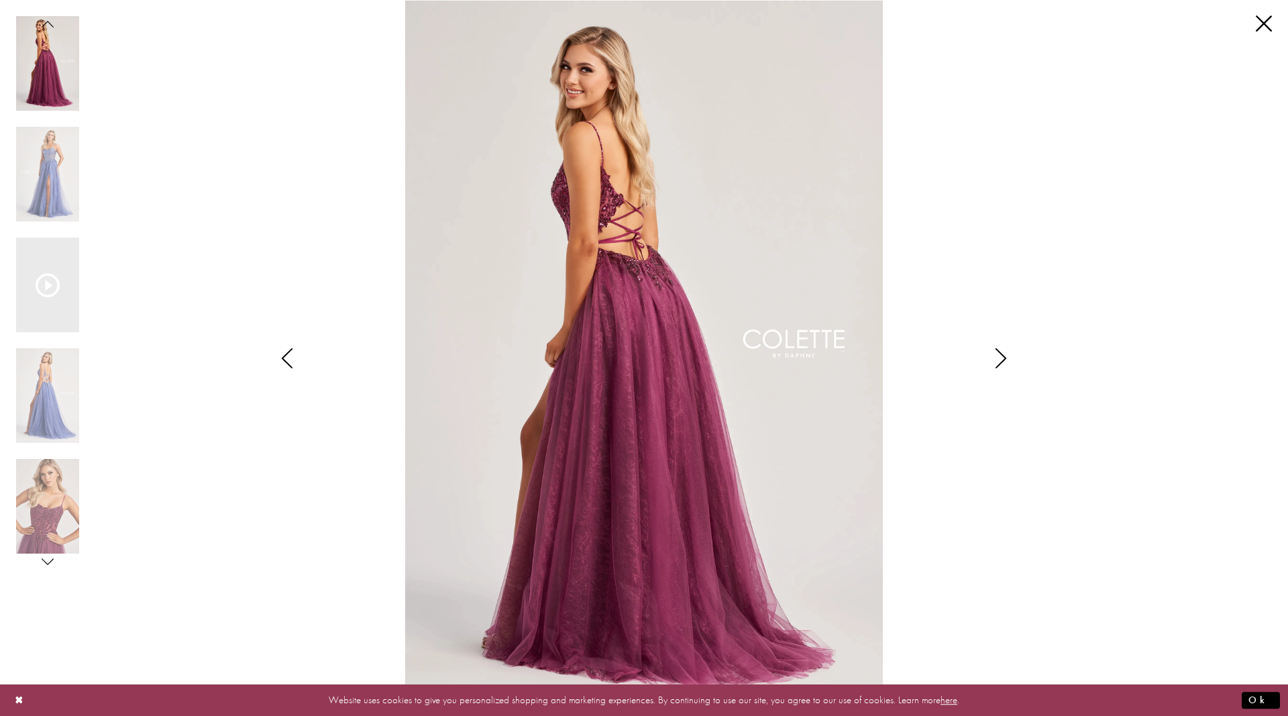
click at [999, 358] on icon "Style CL8240 Colette by Daphne Views dialog" at bounding box center [1001, 358] width 34 height 20
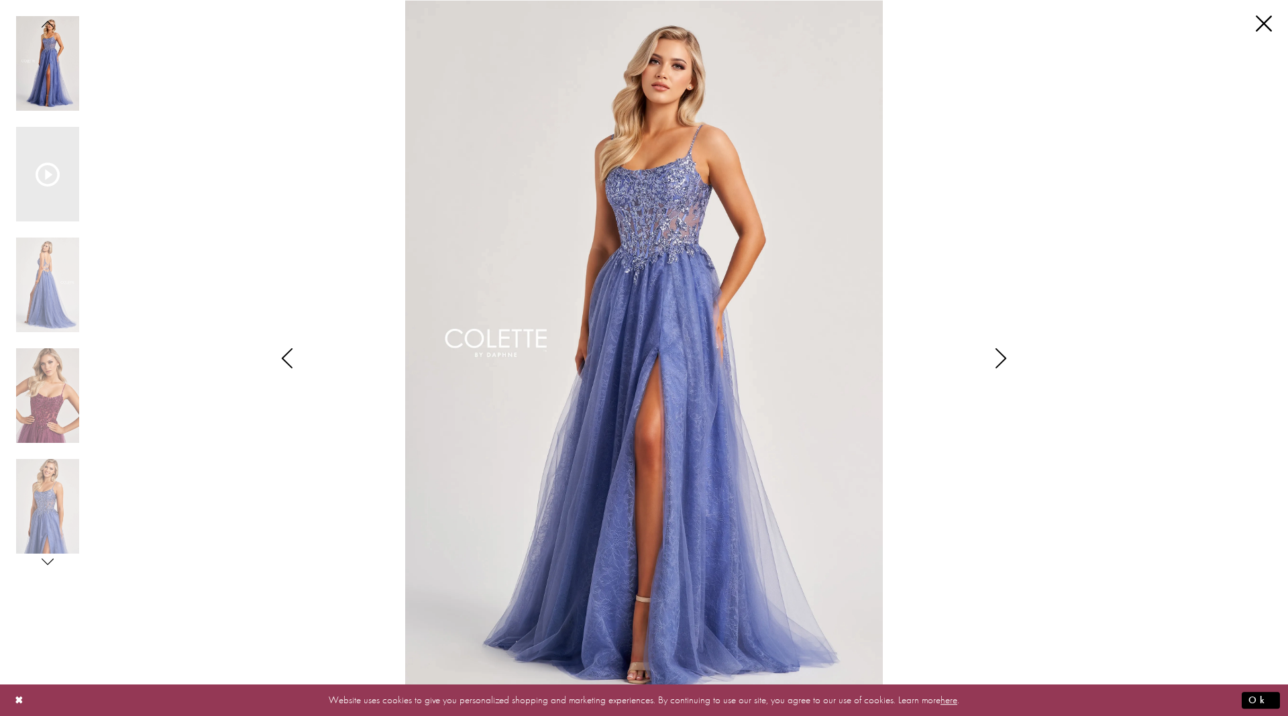
click at [1005, 350] on icon "Style CL8240 Colette by Daphne Views dialog" at bounding box center [1001, 358] width 34 height 20
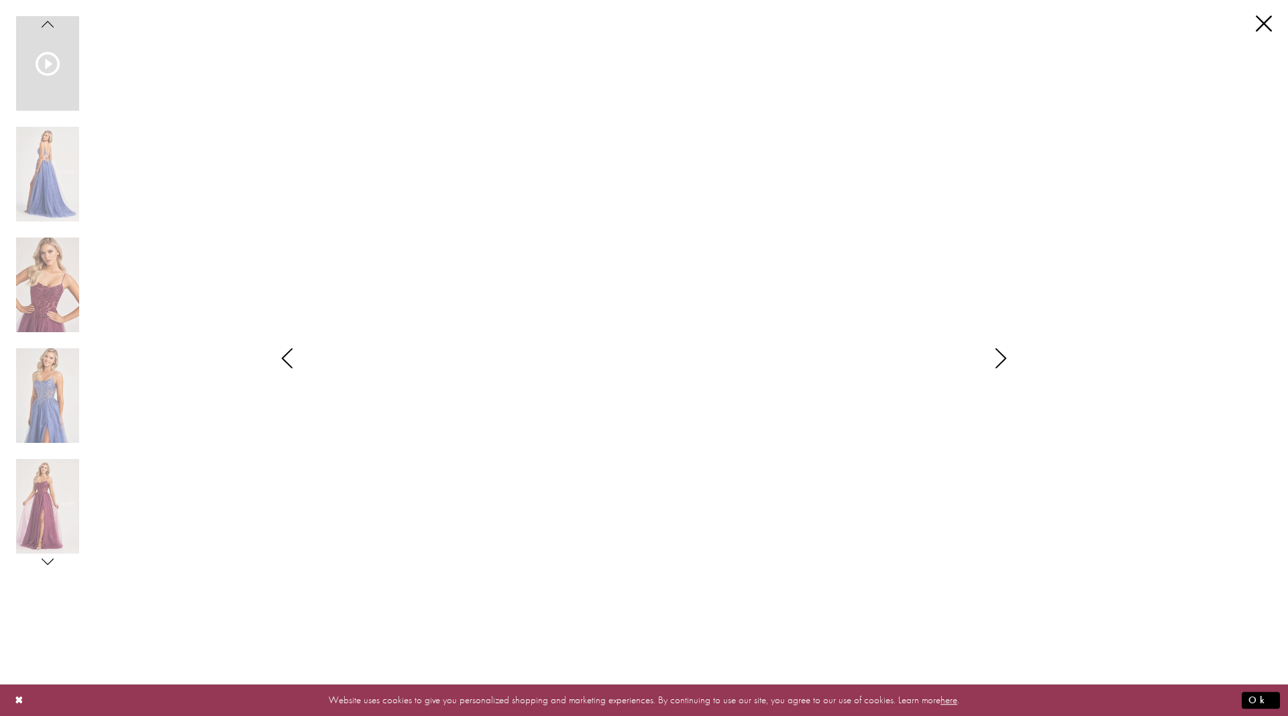
click at [1005, 351] on icon "Style CL8240 Colette by Daphne Views dialog" at bounding box center [1001, 358] width 34 height 20
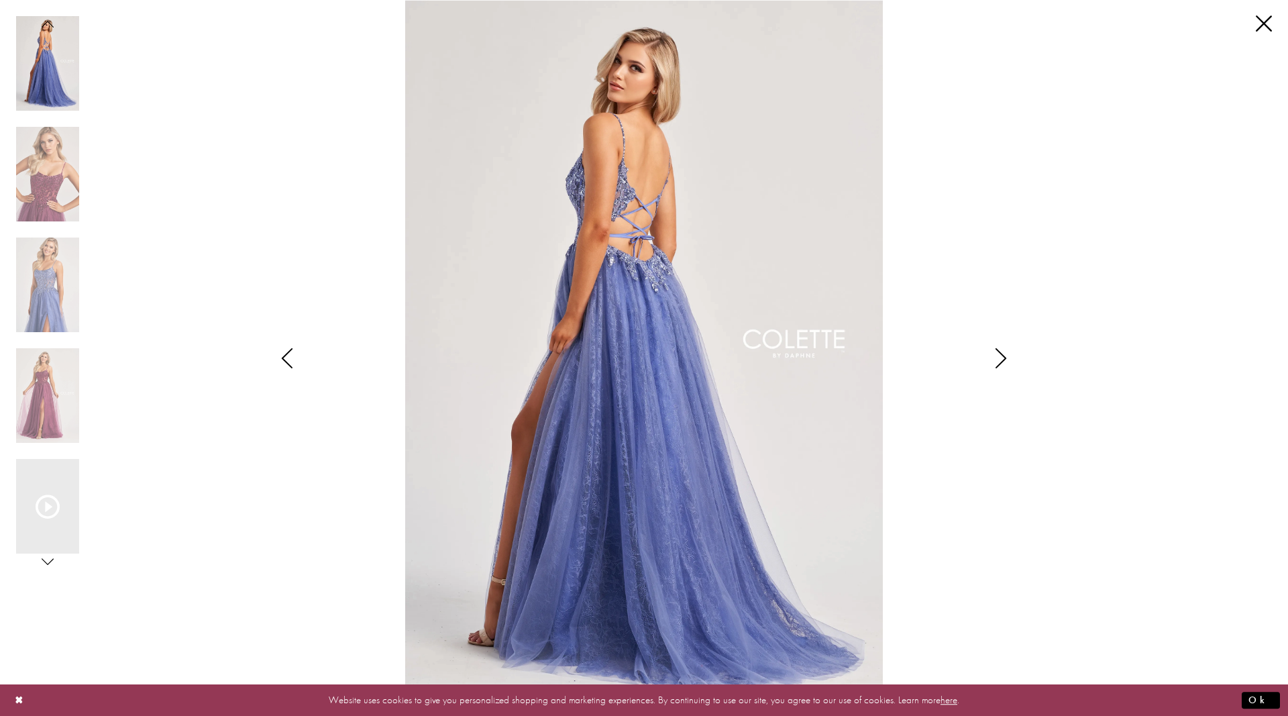
click at [1000, 352] on icon "Style CL8240 Colette by Daphne Views dialog" at bounding box center [1001, 358] width 34 height 20
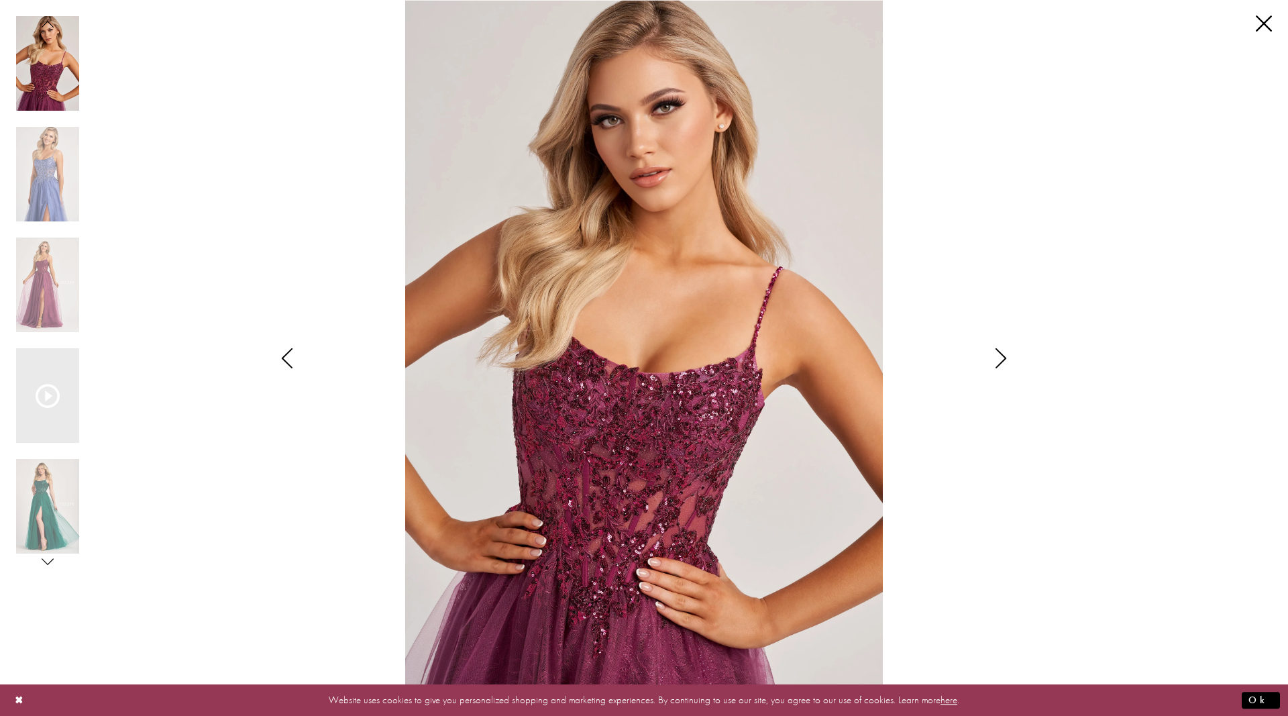
click at [1005, 358] on icon "Style CL8240 Colette by Daphne Views dialog" at bounding box center [1001, 358] width 34 height 20
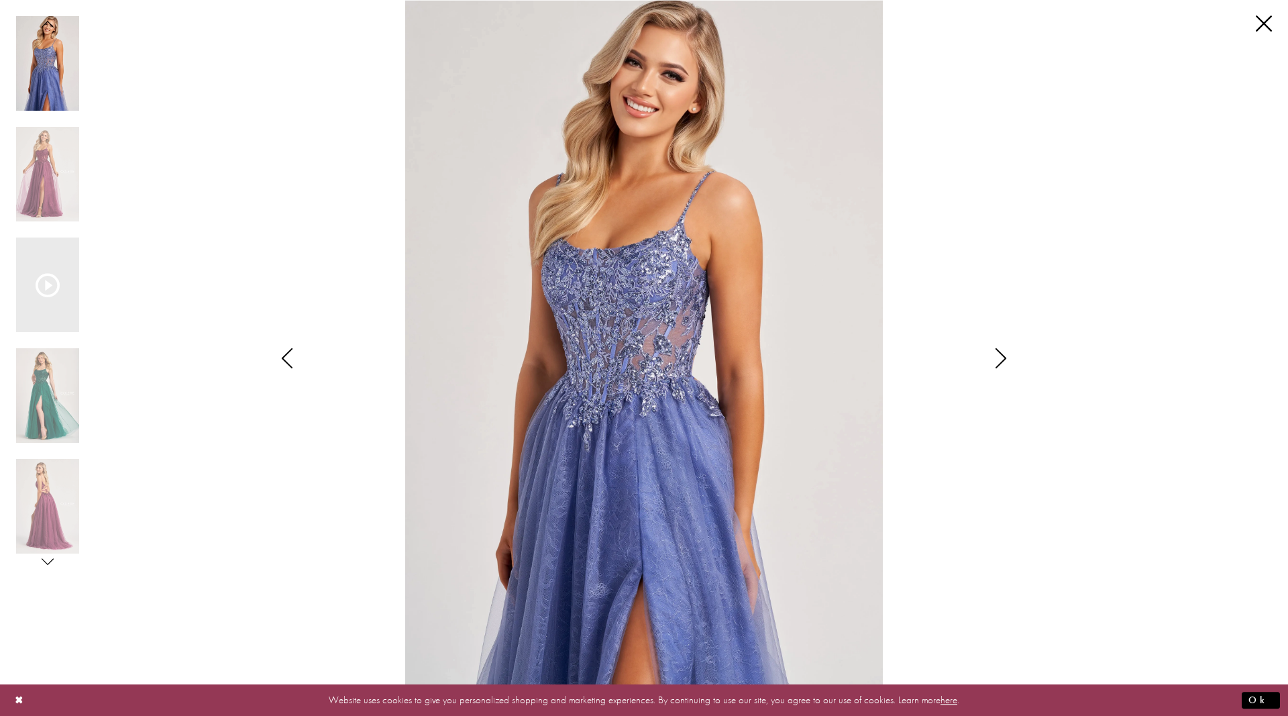
click at [996, 357] on icon "Style CL8240 Colette by Daphne Views dialog" at bounding box center [1001, 358] width 34 height 20
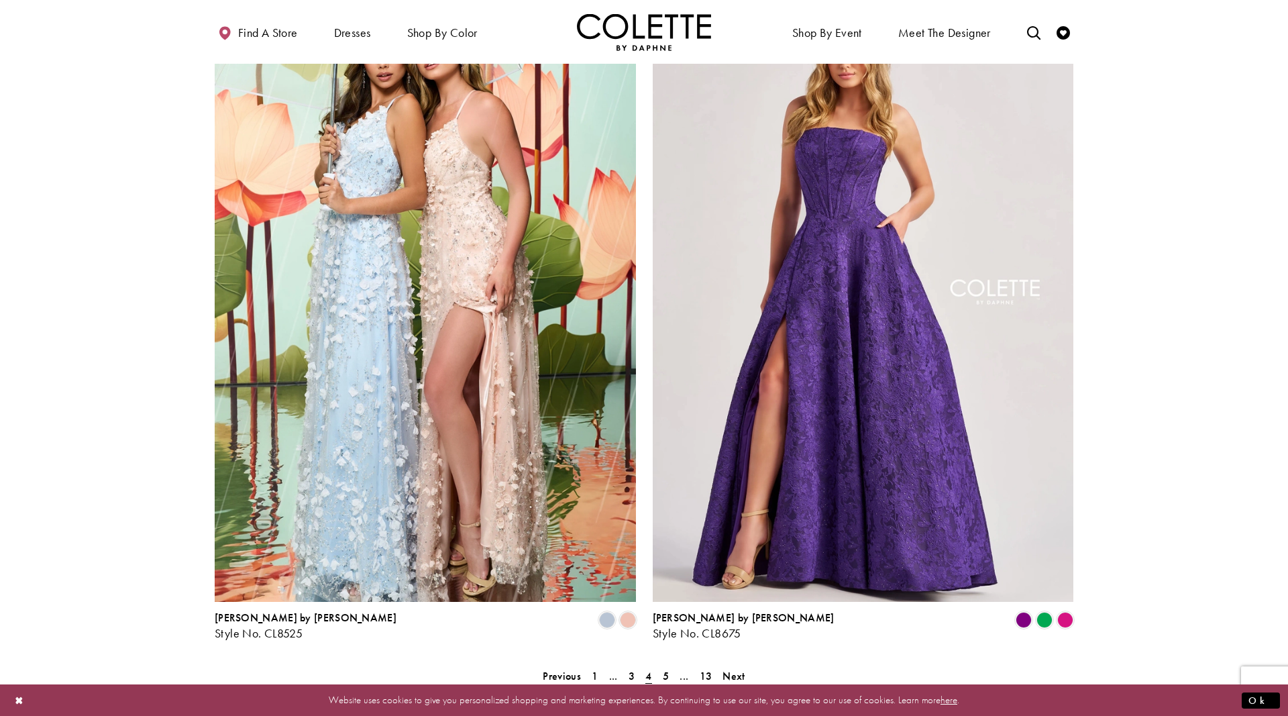
scroll to position [2125, 0]
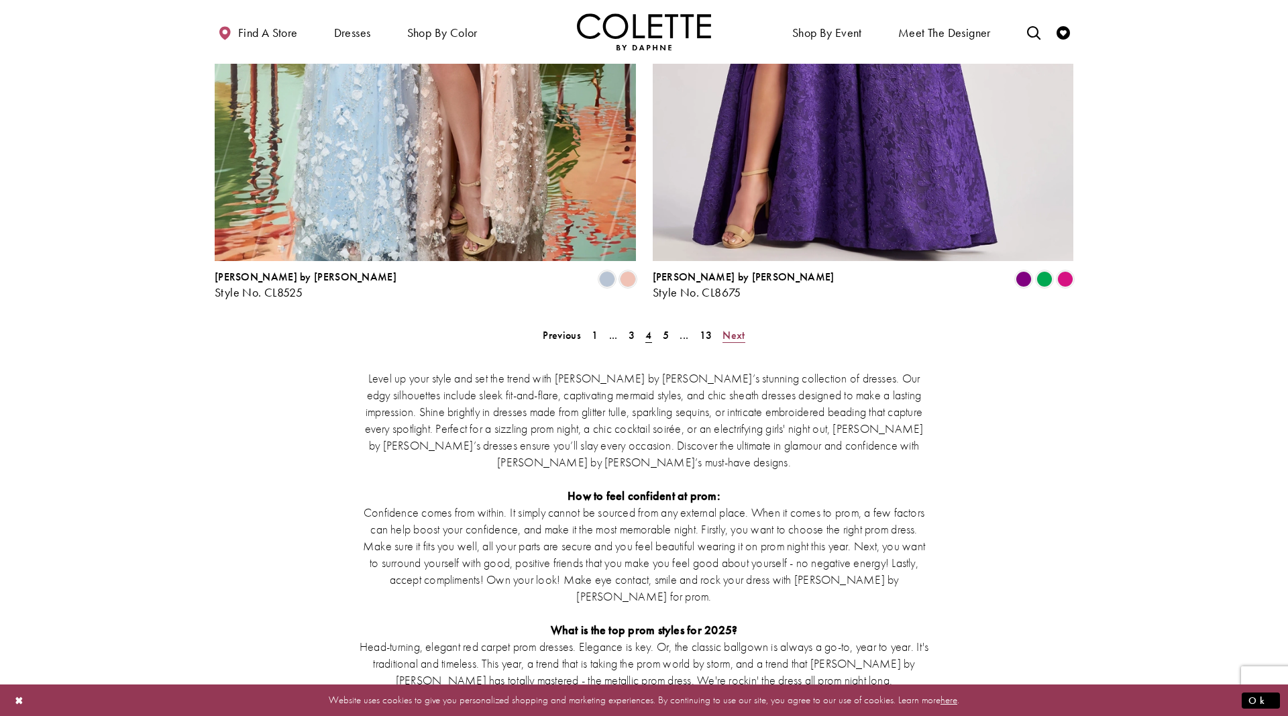
drag, startPoint x: 733, startPoint y: 270, endPoint x: 765, endPoint y: 284, distance: 34.5
click at [733, 328] on span "Next" at bounding box center [734, 335] width 22 height 14
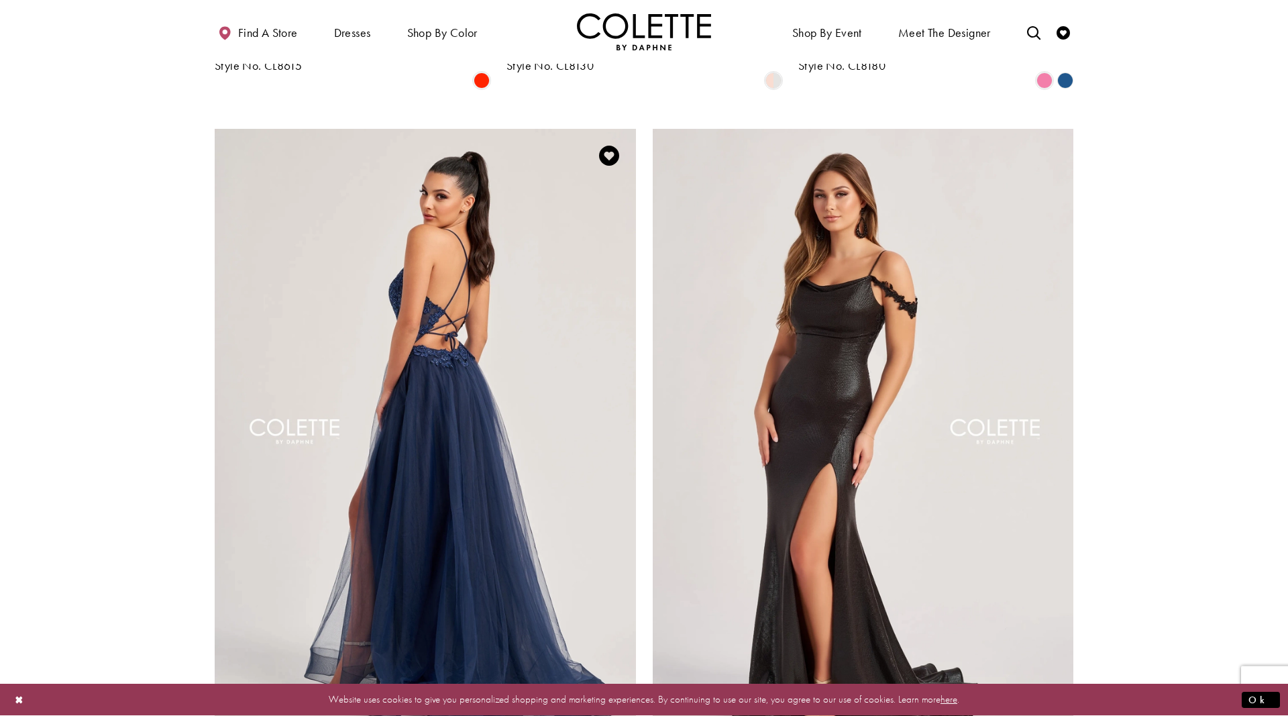
scroll to position [1987, 0]
click at [371, 288] on img "Visit Colette by Daphne Style No. CL8320 Page" at bounding box center [425, 434] width 421 height 613
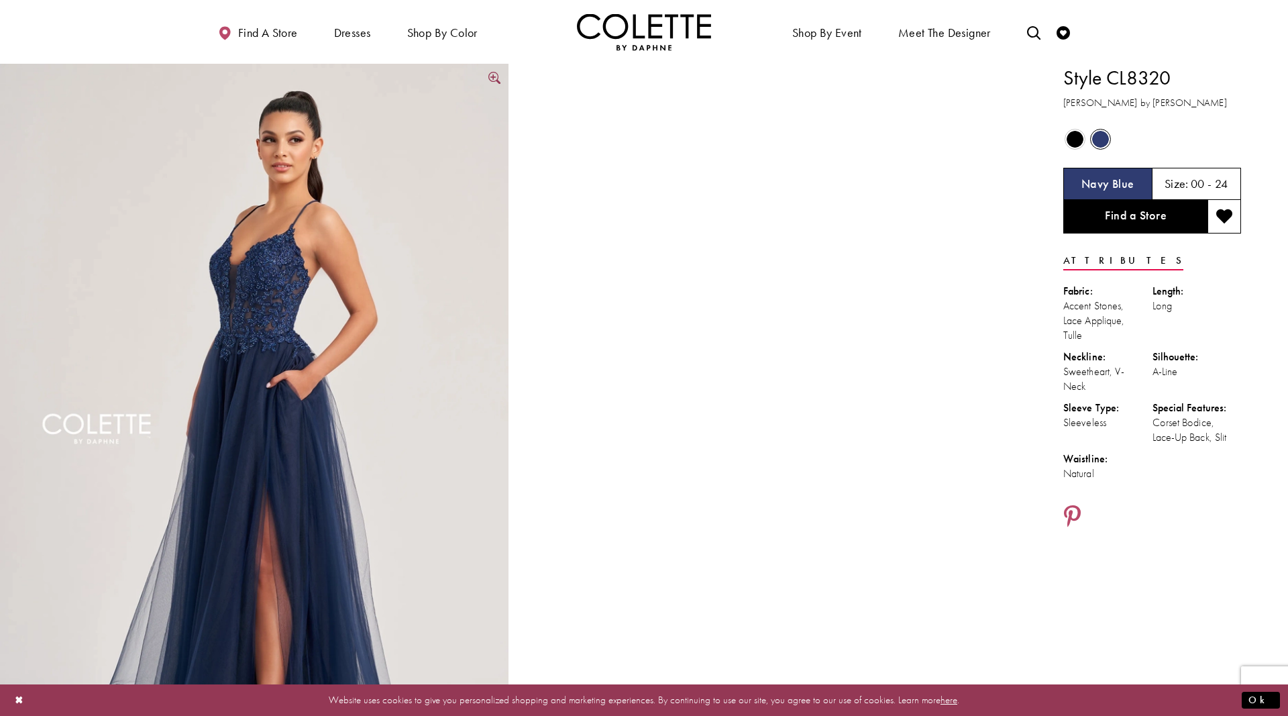
click at [234, 311] on img "Full size Style CL8320 Colette by Daphne #0 default Navy Blue frontface vertica…" at bounding box center [254, 445] width 509 height 762
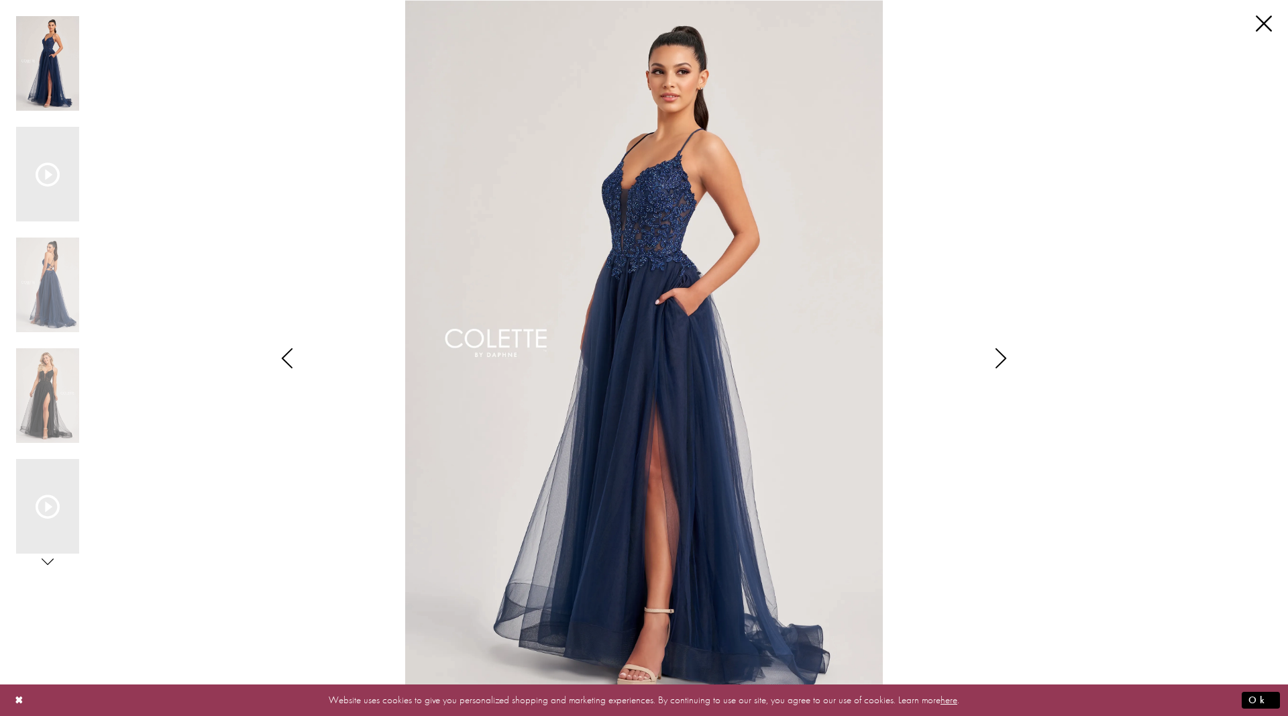
click at [999, 354] on icon "Style CL8320 Colette by Daphne Views dialog" at bounding box center [1001, 358] width 34 height 20
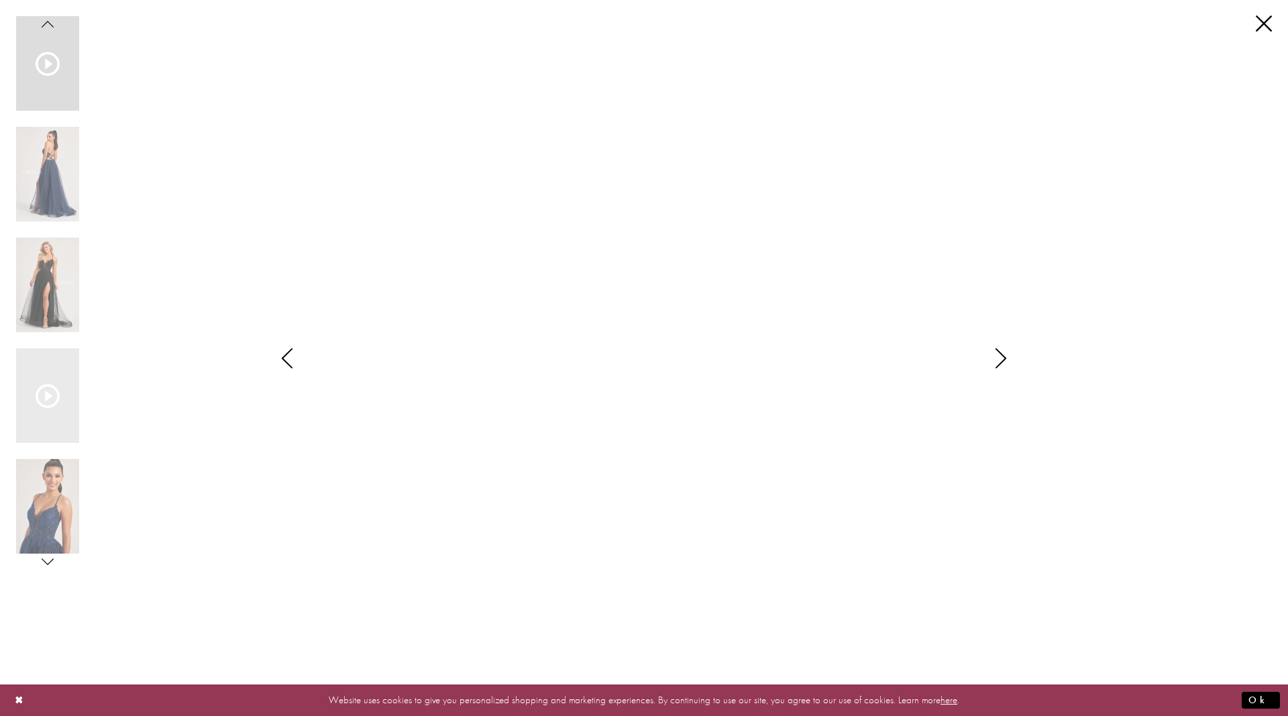
click at [999, 354] on icon "Style CL8320 Colette by Daphne Views dialog" at bounding box center [1001, 358] width 34 height 20
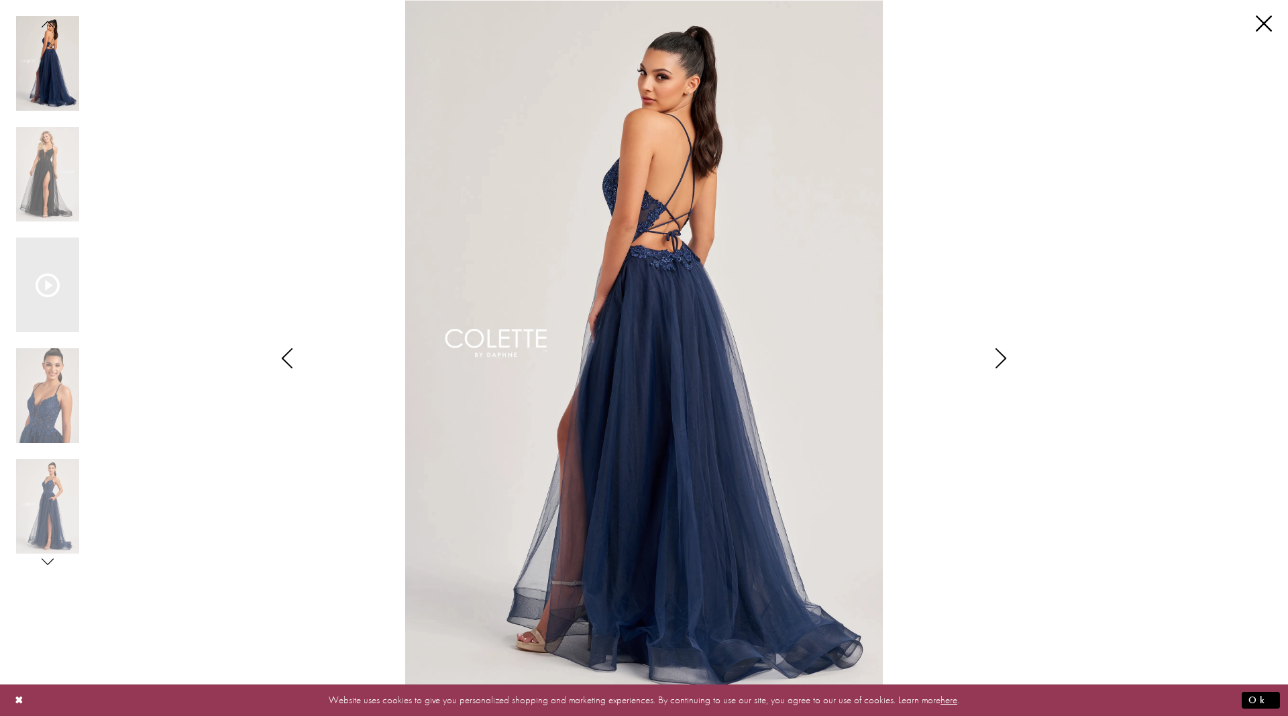
click at [1005, 352] on icon "Style CL8320 Colette by Daphne Views dialog" at bounding box center [1001, 358] width 34 height 20
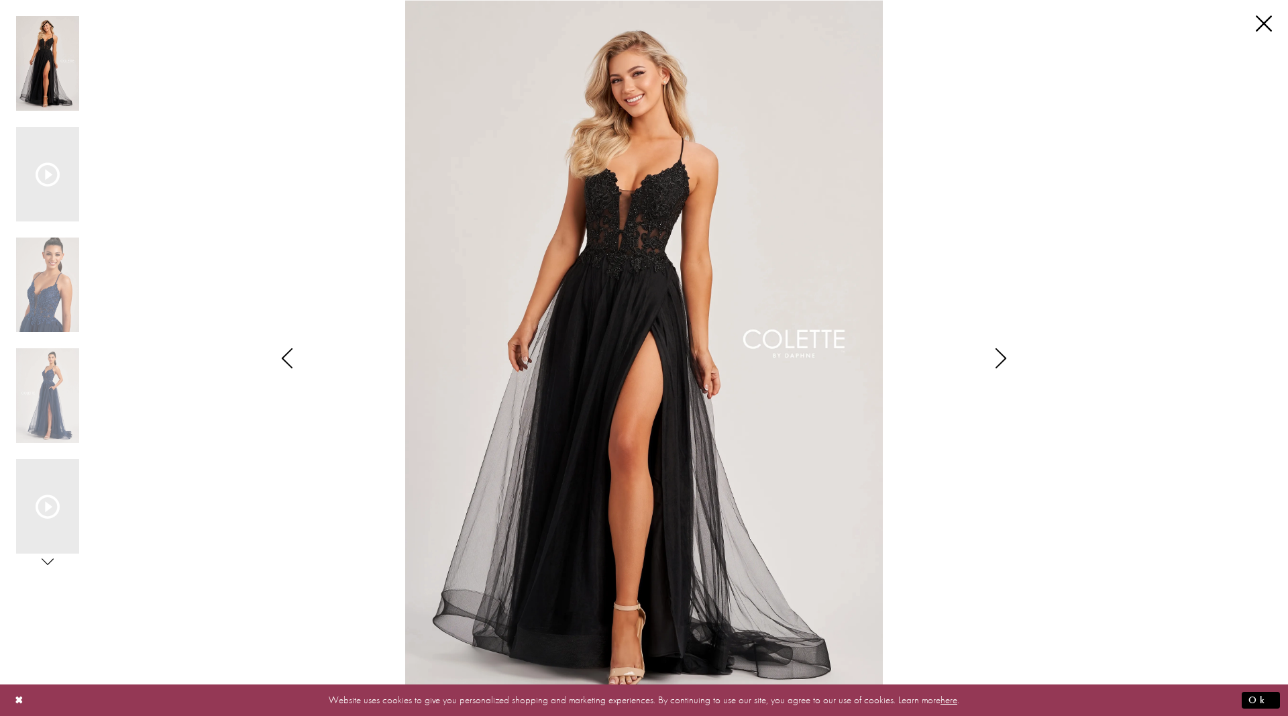
click at [1006, 352] on icon "Style CL8320 Colette by Daphne Views dialog" at bounding box center [1001, 358] width 34 height 20
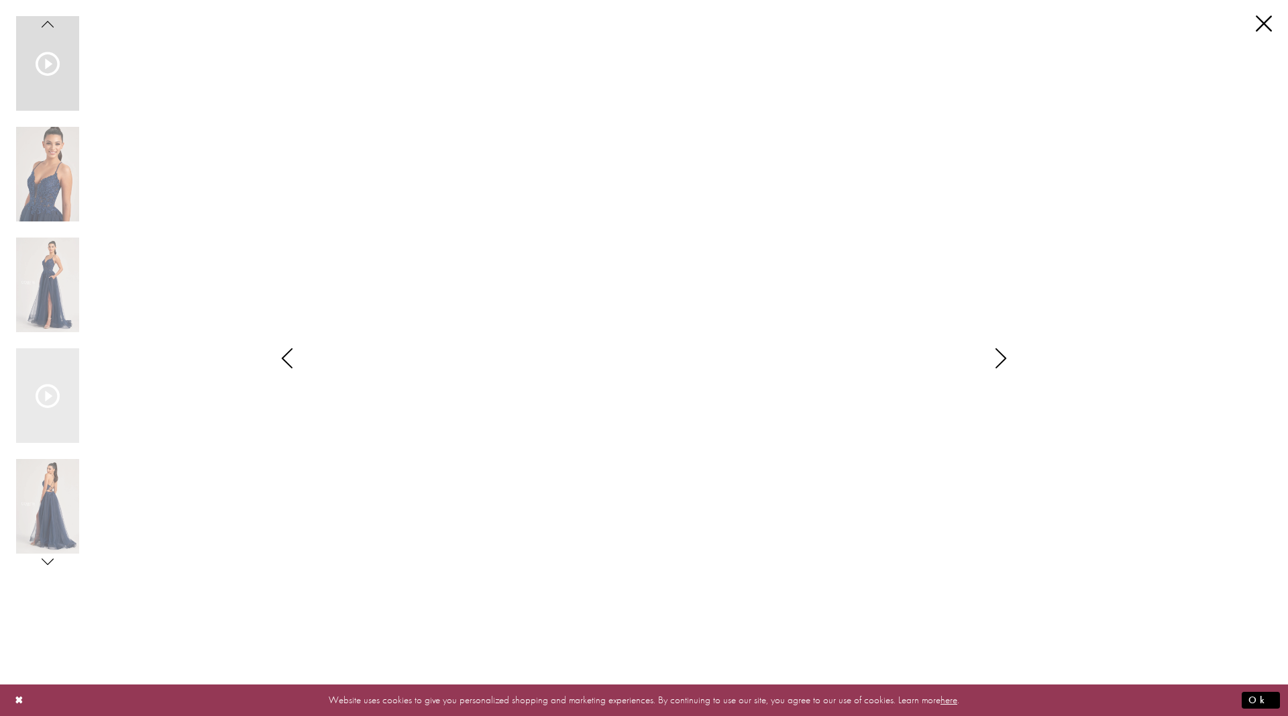
click at [1006, 352] on icon "Style CL8320 Colette by Daphne Views dialog" at bounding box center [1001, 358] width 34 height 20
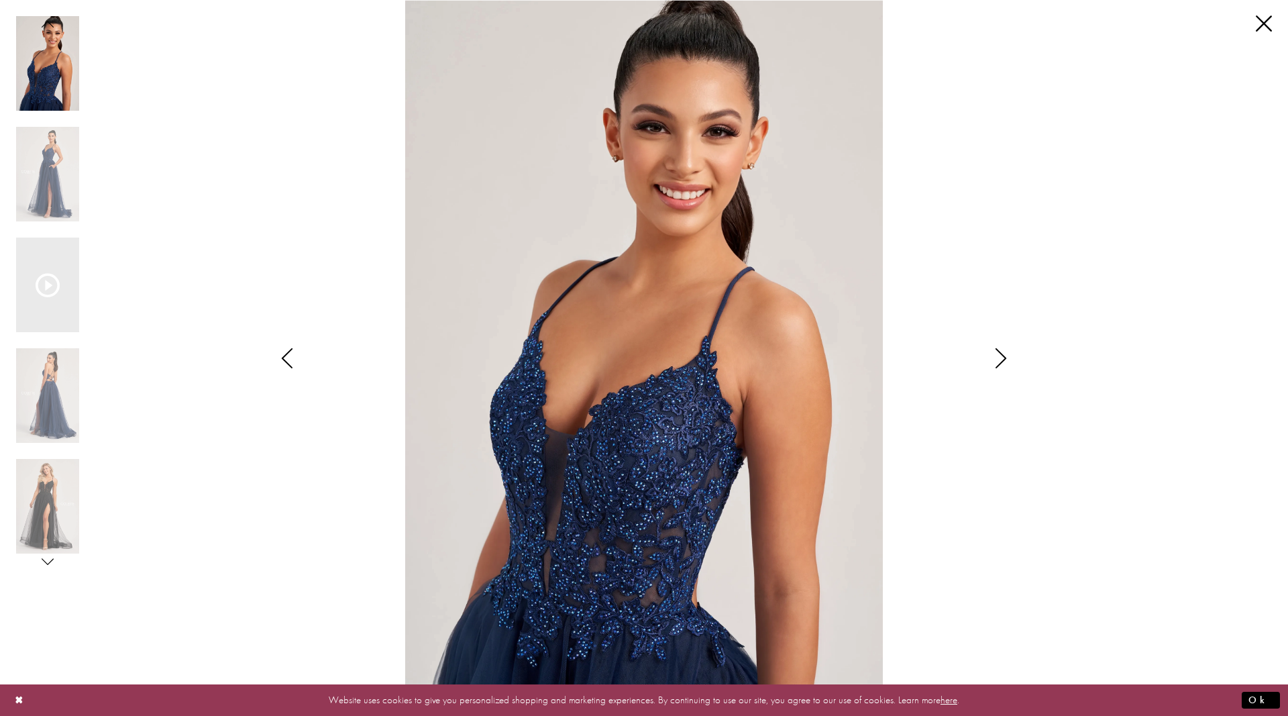
click at [1001, 357] on icon "Style CL8320 Colette by Daphne Views dialog" at bounding box center [1001, 358] width 34 height 20
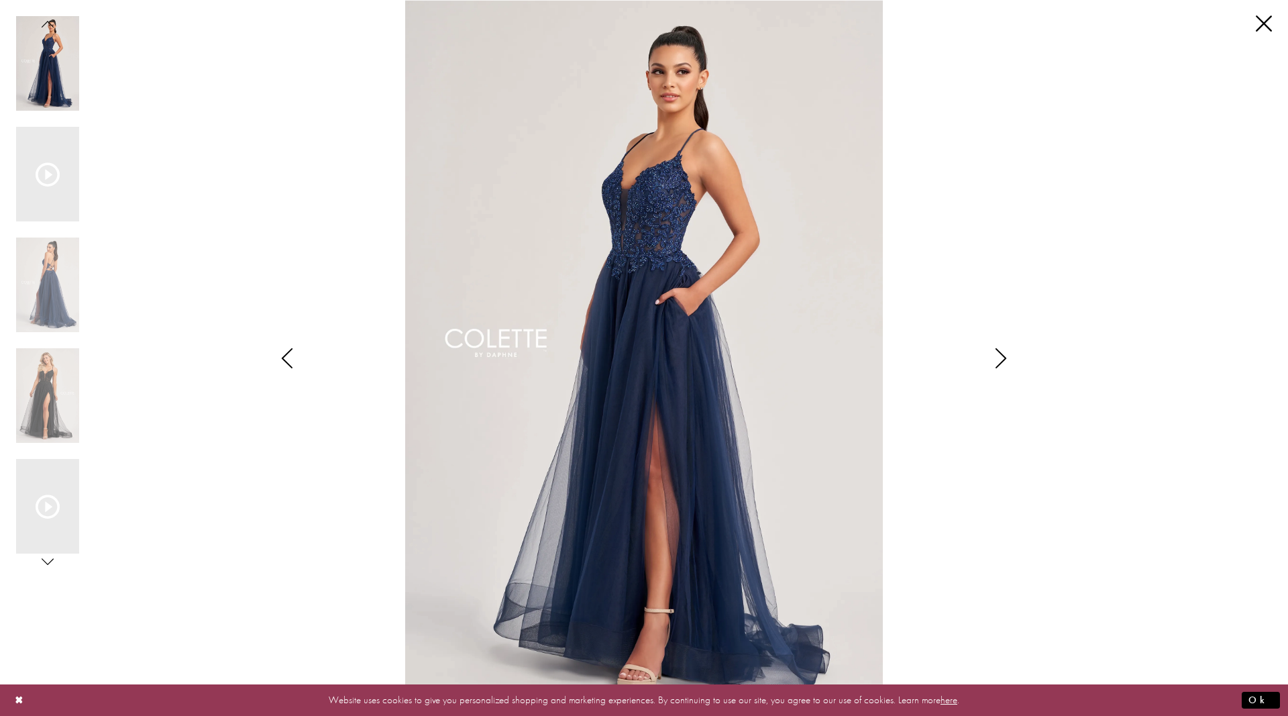
click at [1001, 358] on icon "Style CL8320 Colette by Daphne Views dialog" at bounding box center [1001, 358] width 34 height 20
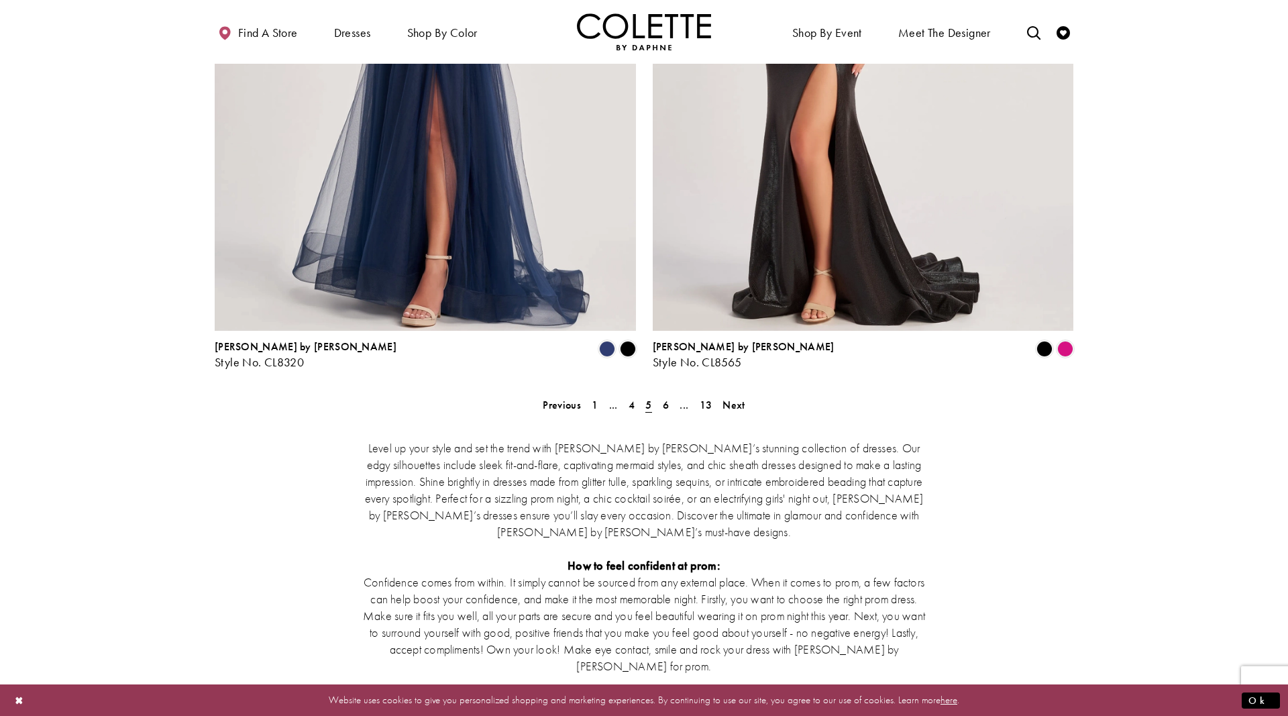
scroll to position [2398, 0]
click at [735, 397] on span "Next" at bounding box center [734, 404] width 22 height 14
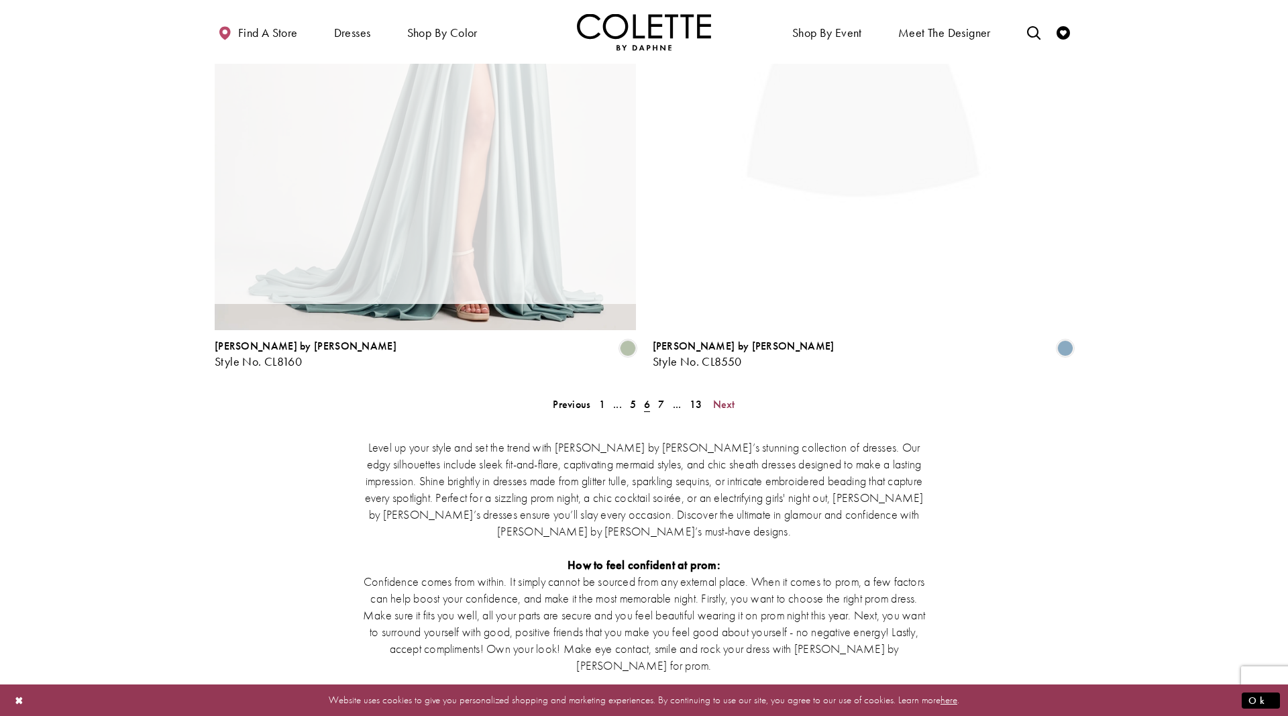
scroll to position [72, 0]
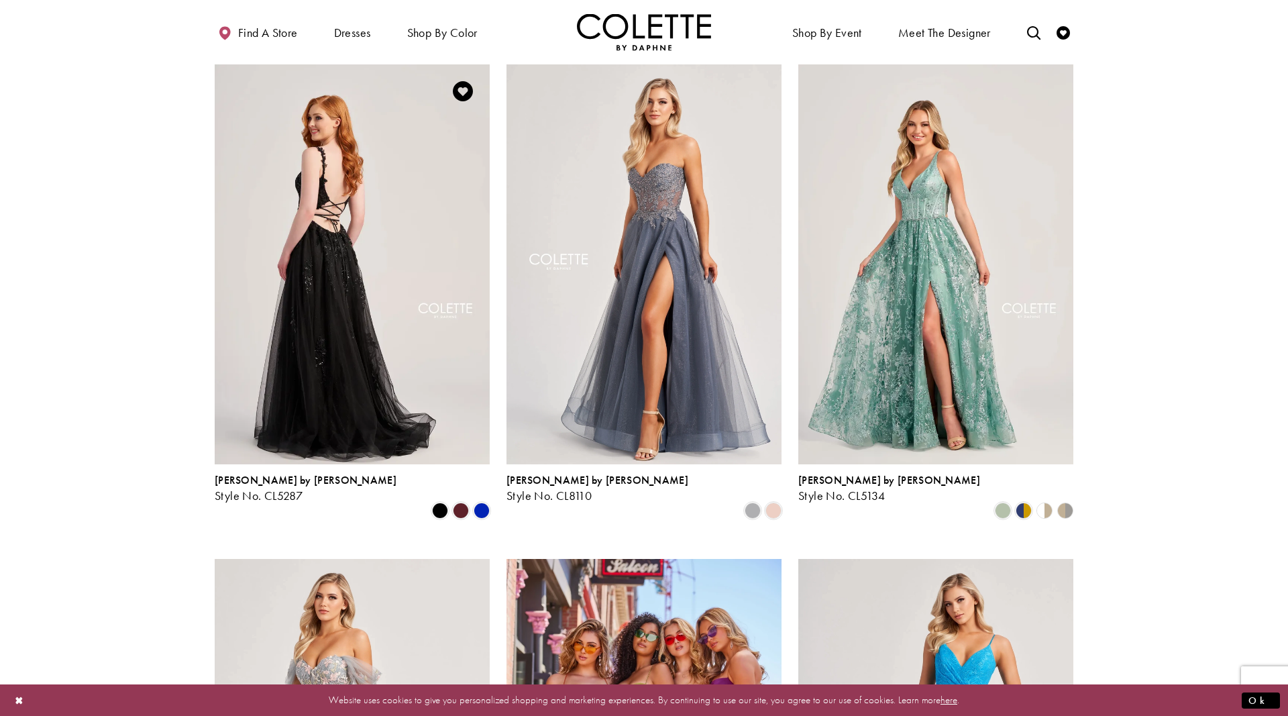
click at [389, 215] on img "Visit Colette by Daphne Style No. CL5287 Page" at bounding box center [352, 264] width 275 height 400
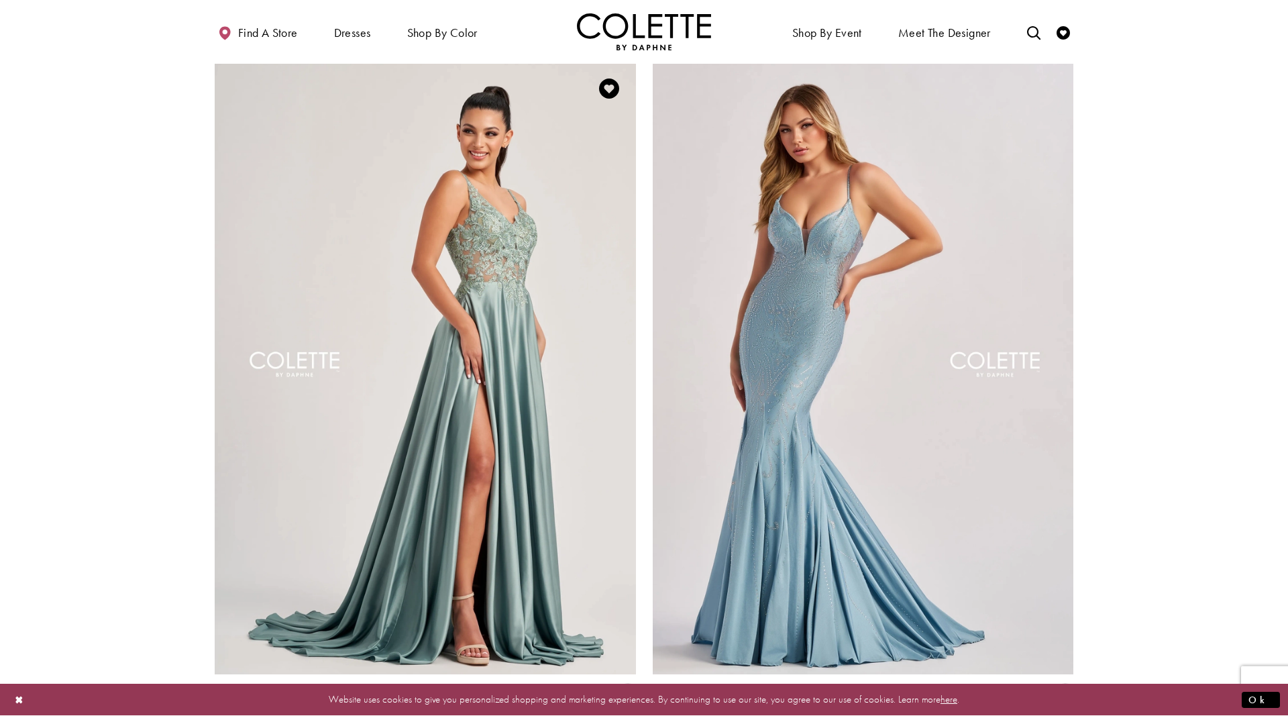
scroll to position [2054, 0]
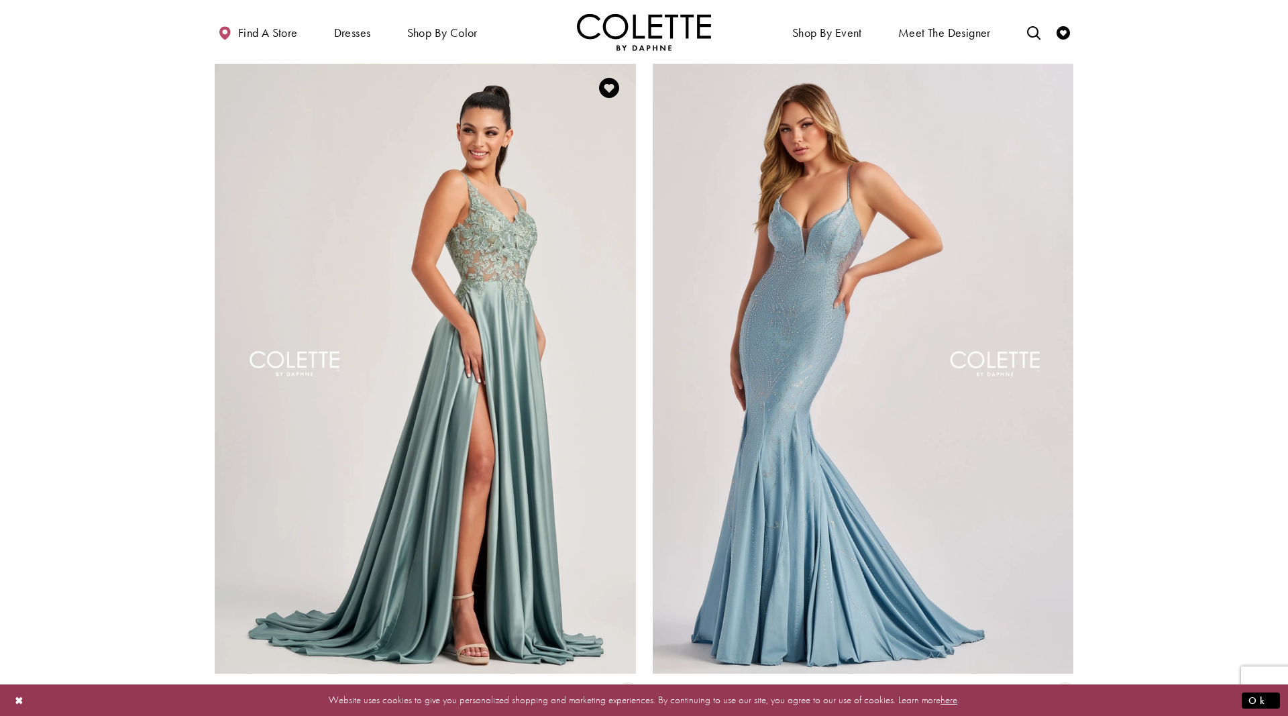
click at [496, 227] on img "Visit Colette by Daphne Style No. CL8160 Page" at bounding box center [425, 367] width 421 height 613
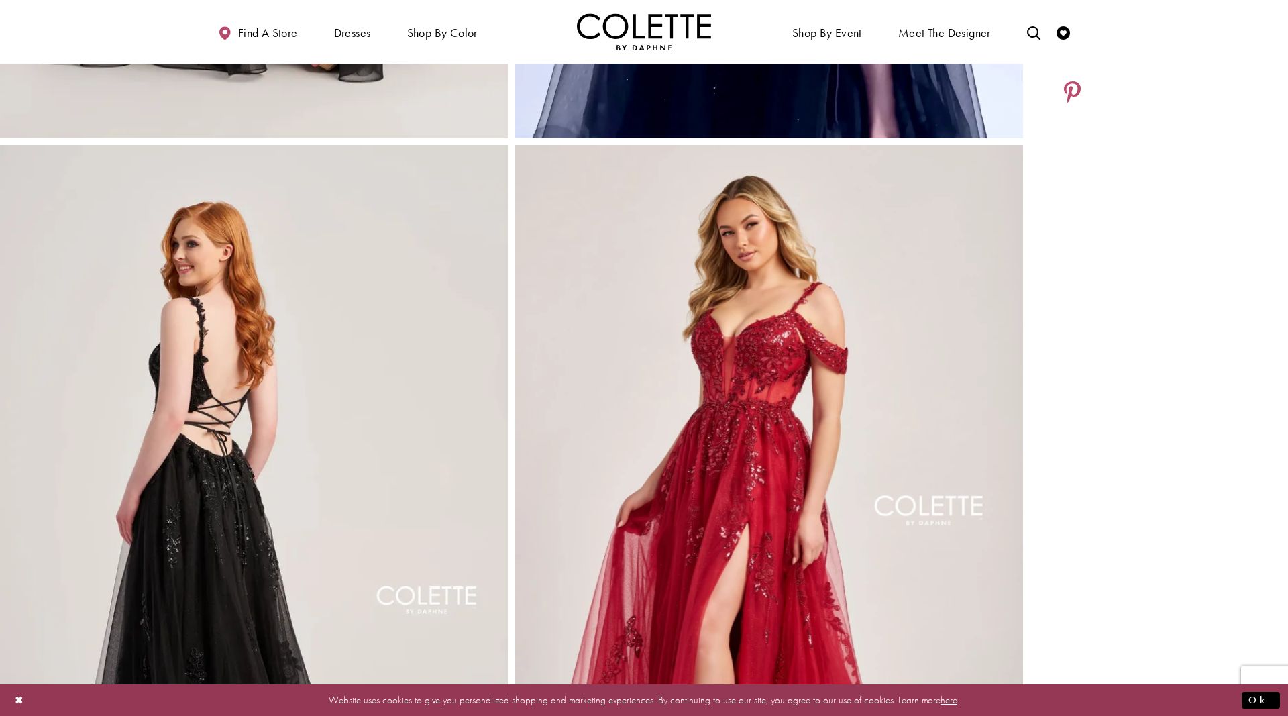
scroll to position [829, 0]
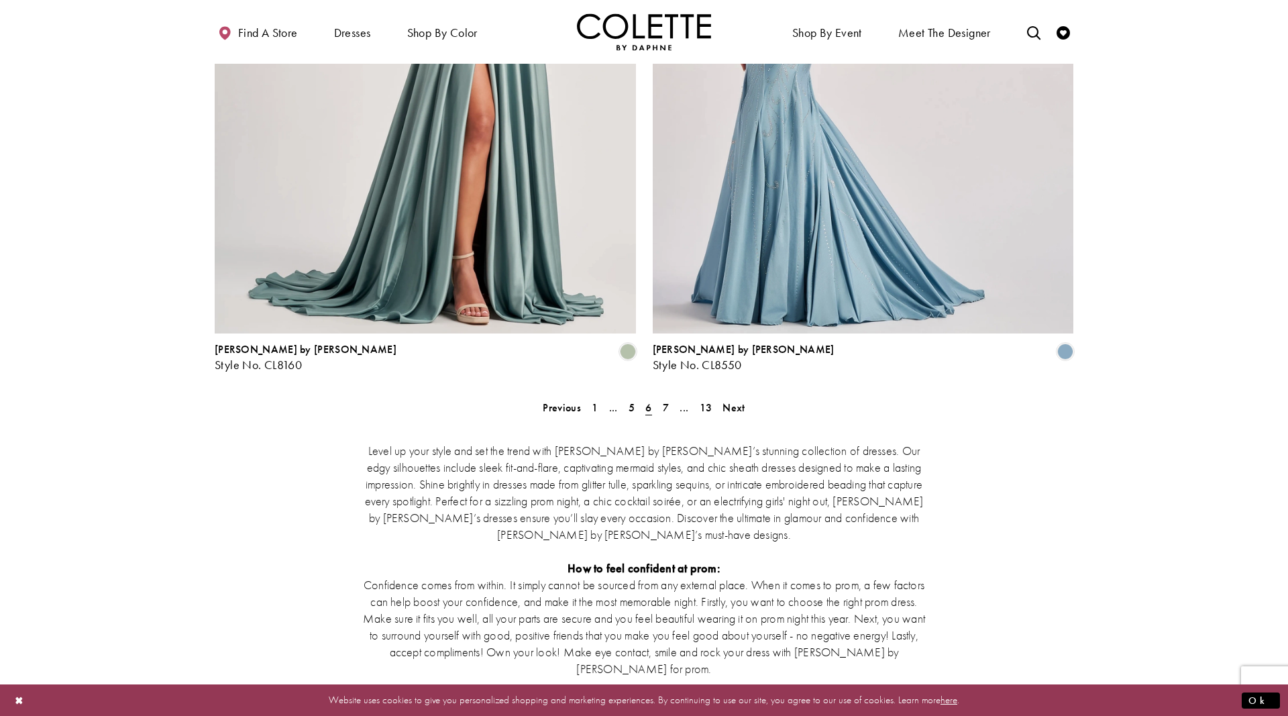
scroll to position [2395, 0]
click at [733, 400] on span "Next" at bounding box center [734, 407] width 22 height 14
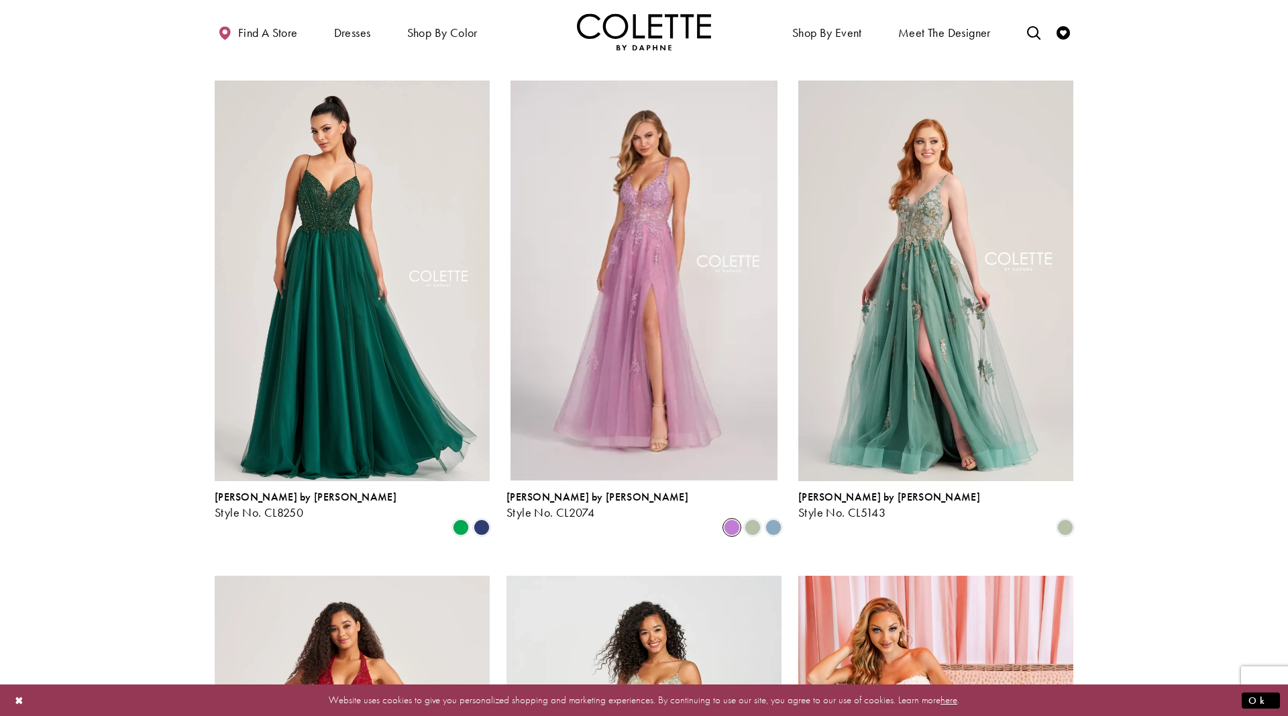
scroll to position [551, 0]
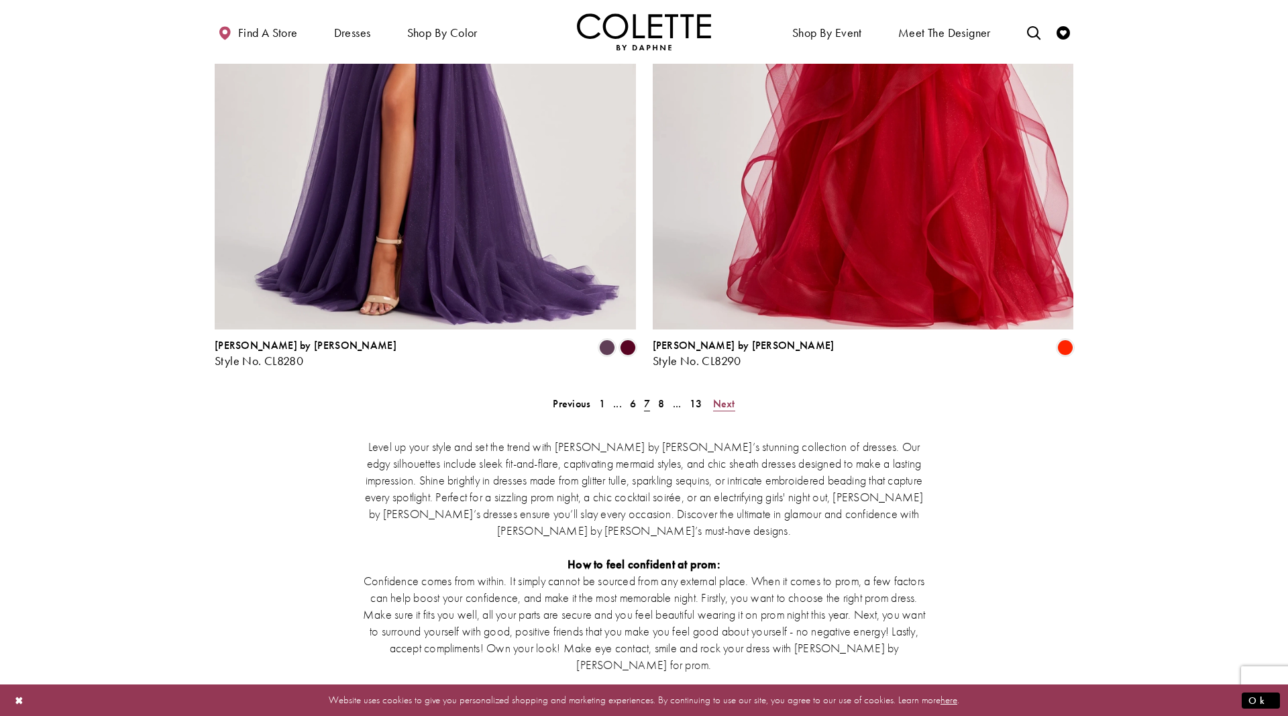
click at [718, 396] on span "Next" at bounding box center [724, 403] width 22 height 14
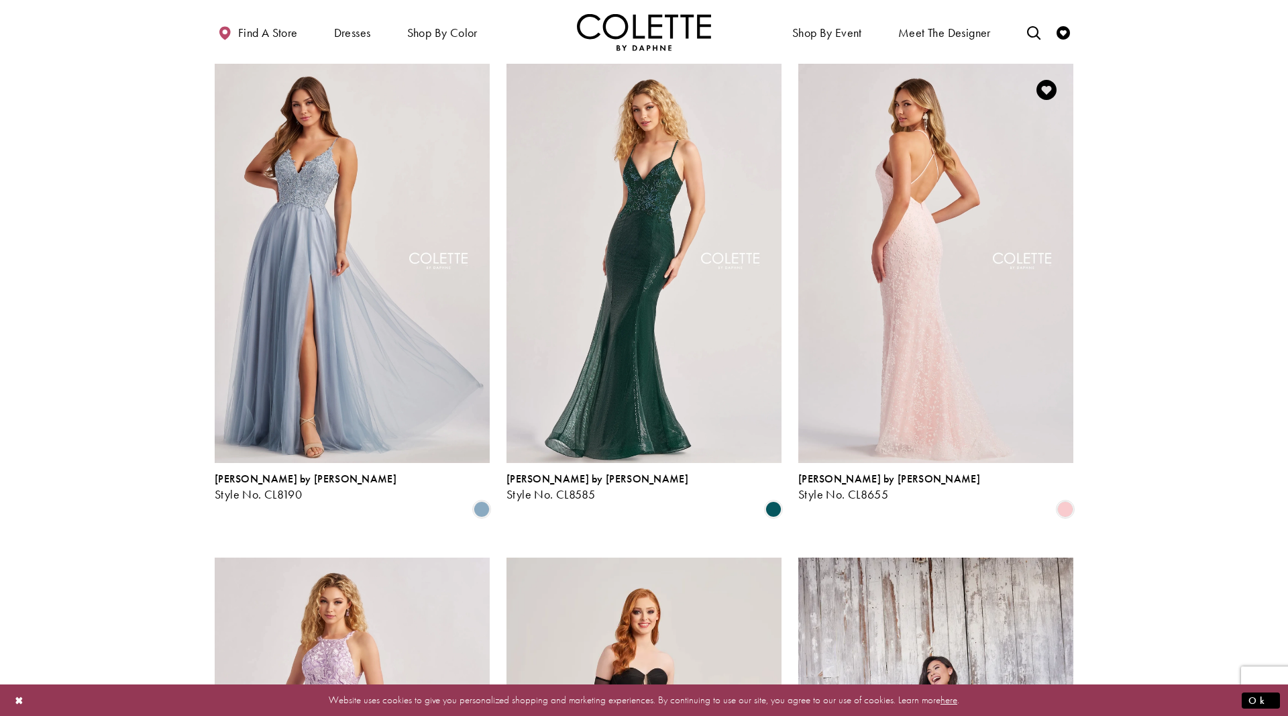
scroll to position [73, 0]
click at [970, 292] on img "Visit Colette by Daphne Style No. CL8655 Page" at bounding box center [935, 264] width 275 height 400
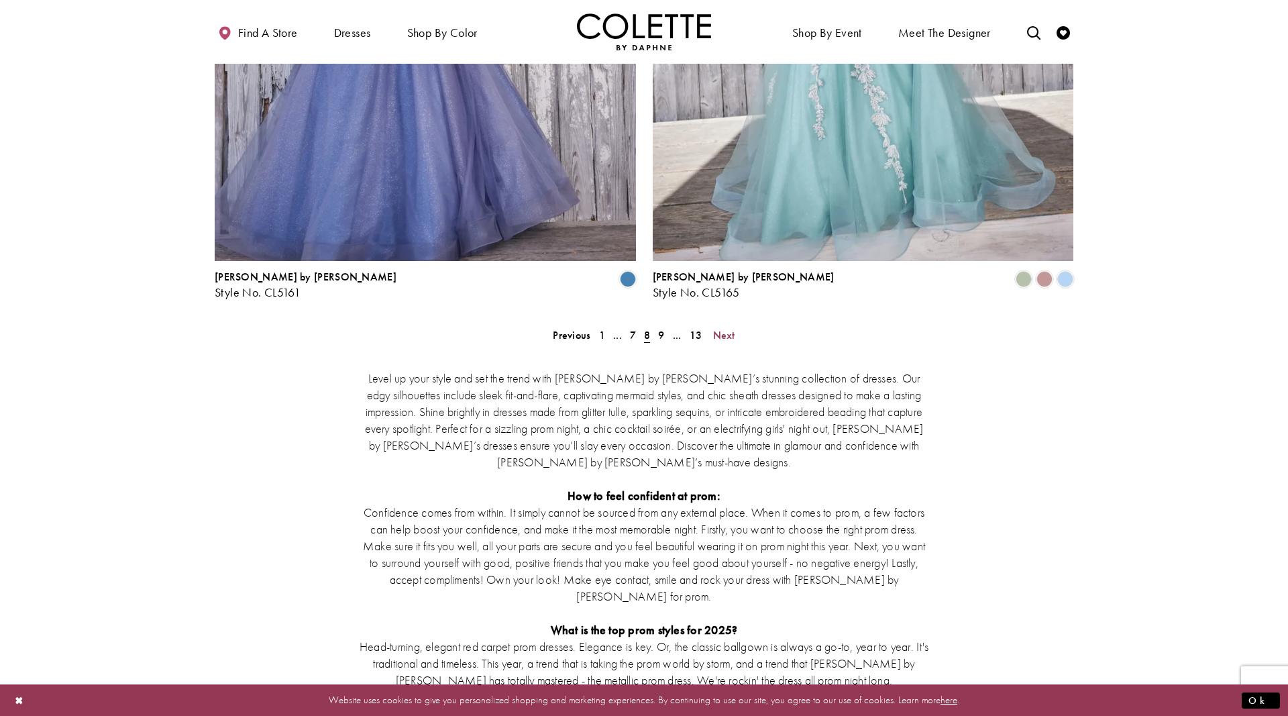
scroll to position [2467, 0]
click at [728, 327] on span "Next" at bounding box center [724, 334] width 22 height 14
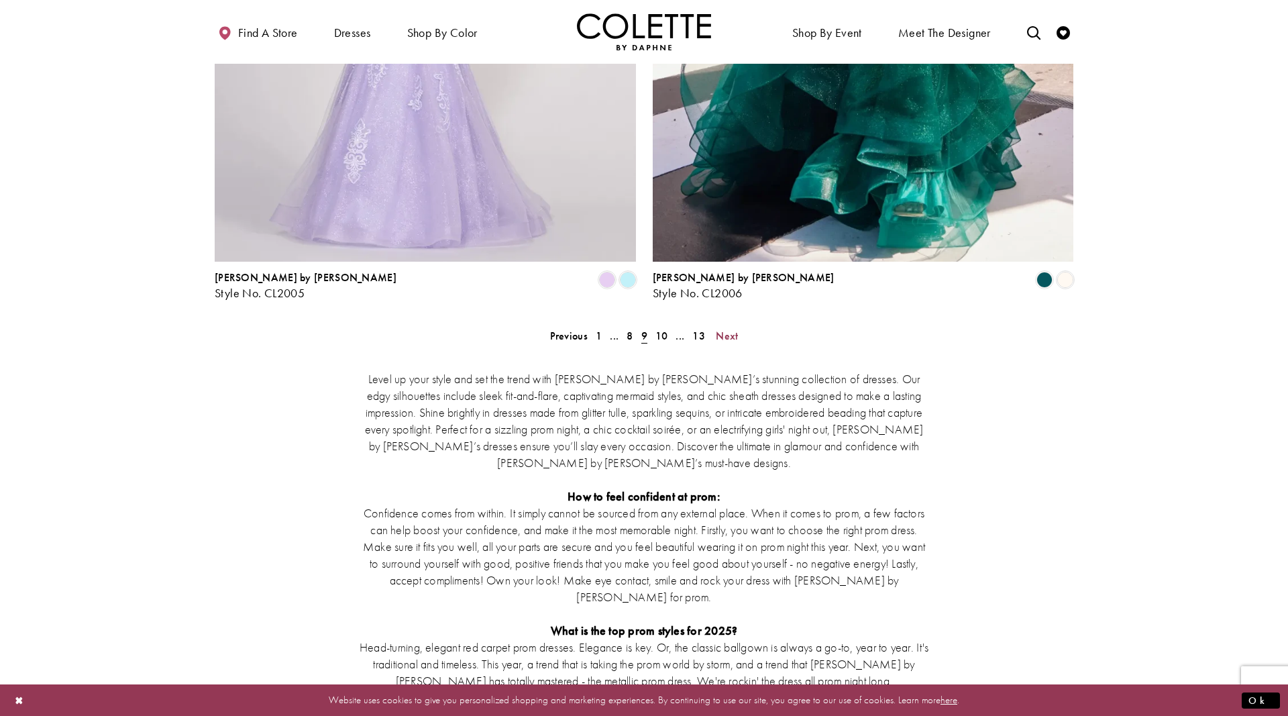
scroll to position [2467, 0]
click at [731, 328] on span "Next" at bounding box center [727, 335] width 22 height 14
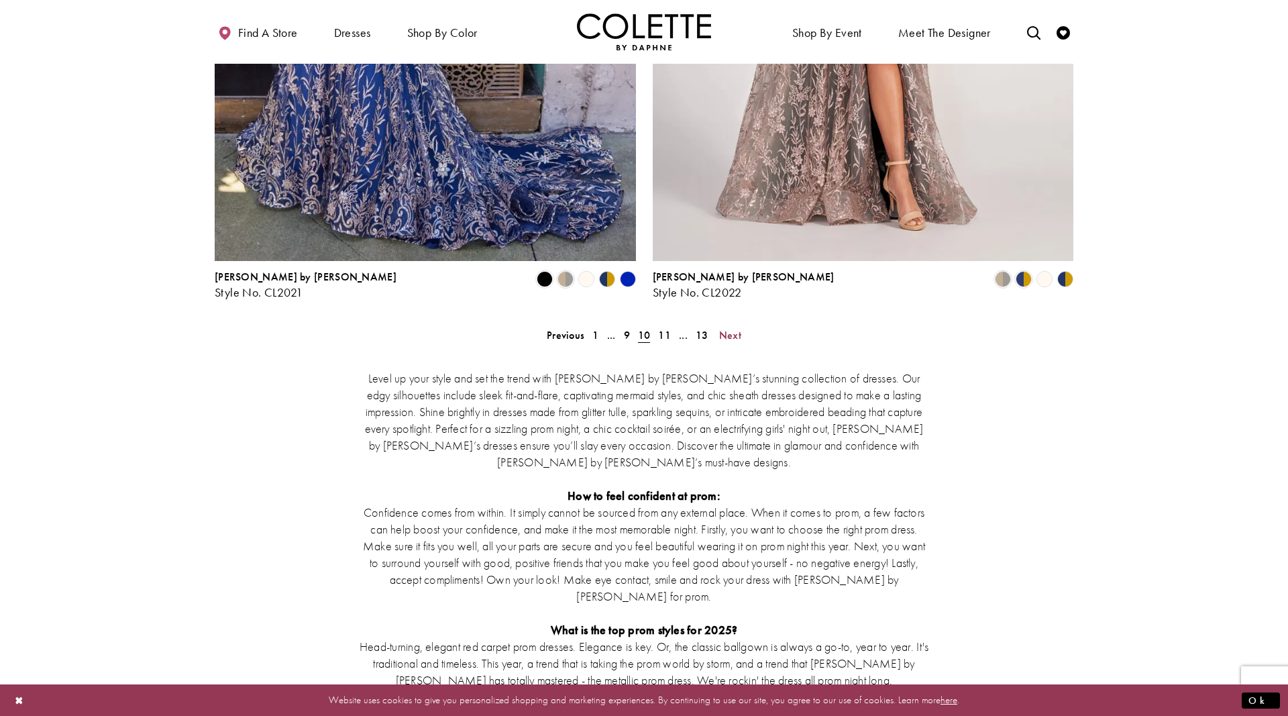
scroll to position [2467, 0]
click at [728, 327] on span "Next" at bounding box center [730, 334] width 22 height 14
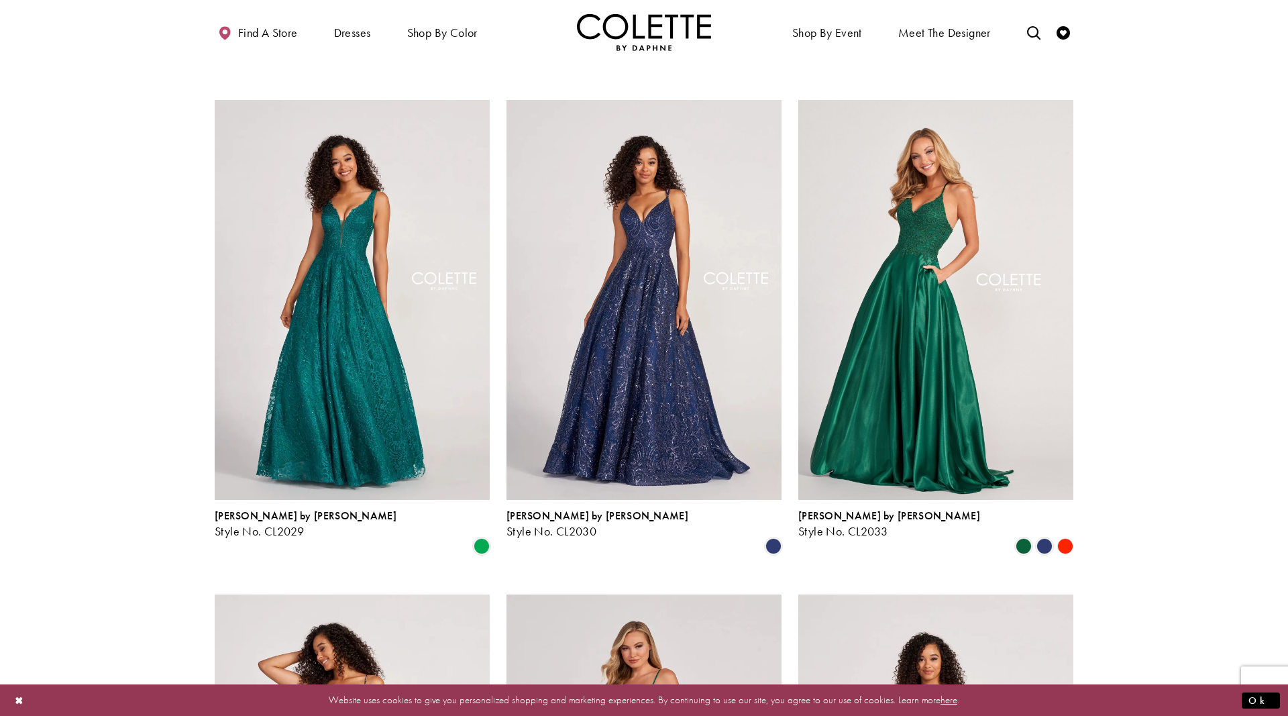
scroll to position [1030, 0]
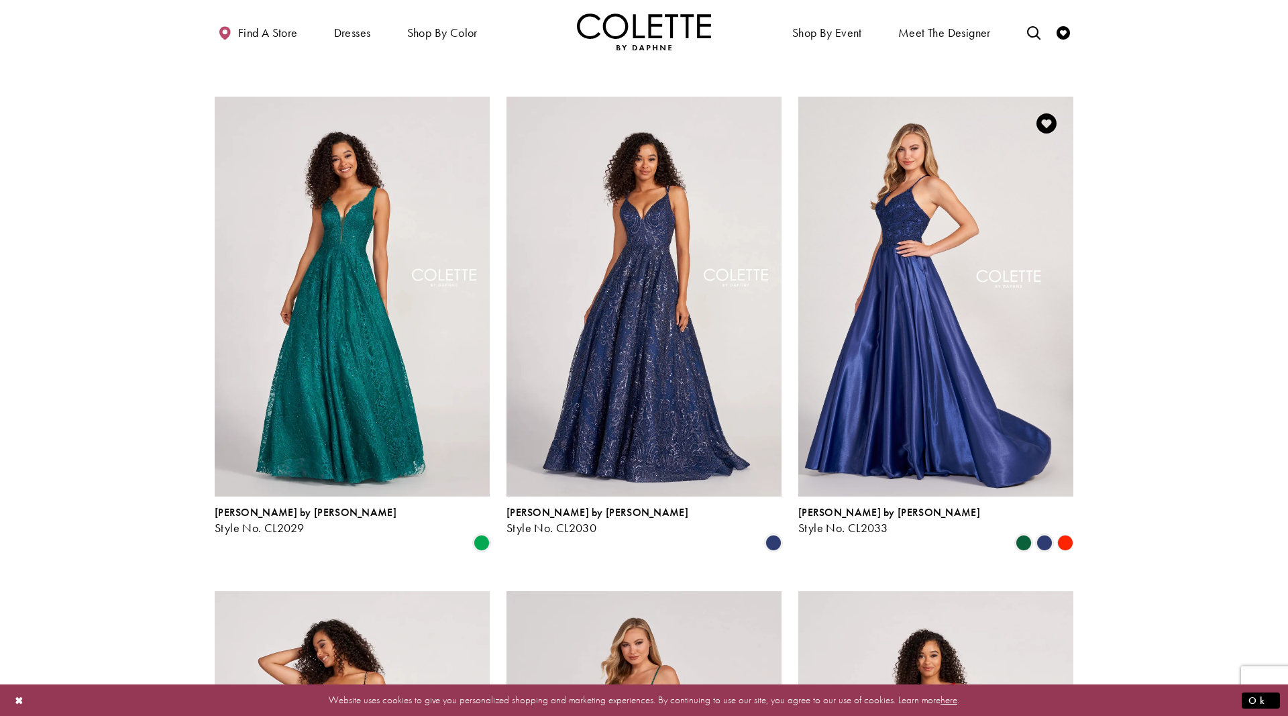
click at [926, 260] on img "Visit Colette by Daphne Style No. CL2033 Page" at bounding box center [935, 297] width 275 height 400
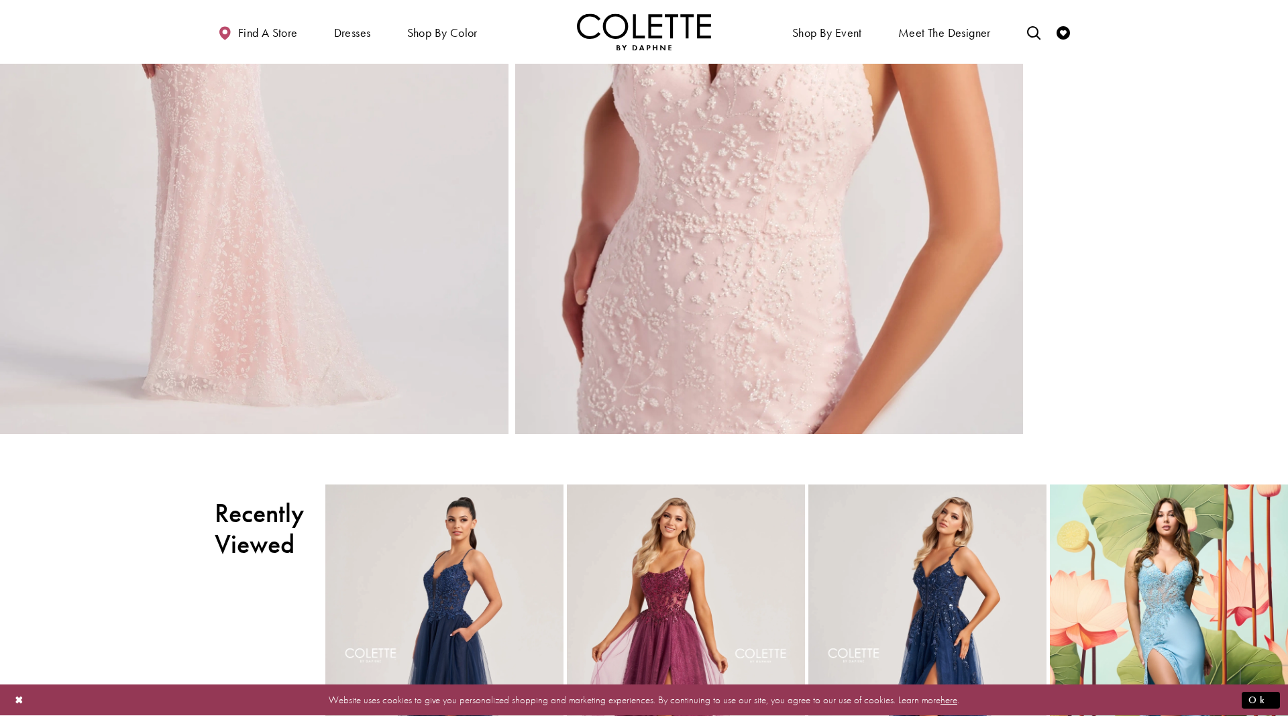
scroll to position [1163, 0]
